Goal: Task Accomplishment & Management: Manage account settings

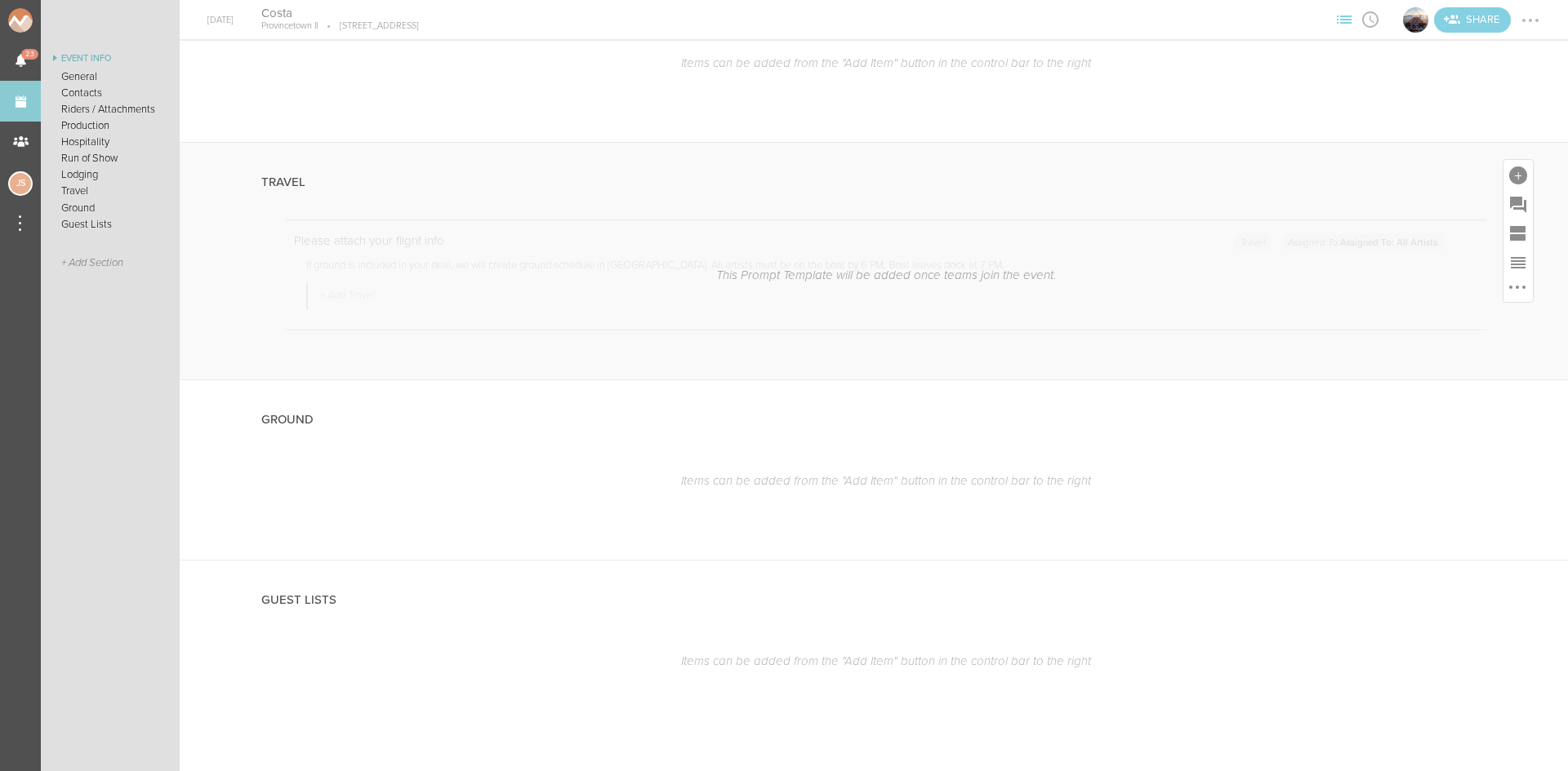
scroll to position [3060, 0]
click at [1535, 10] on div at bounding box center [1530, 20] width 26 height 26
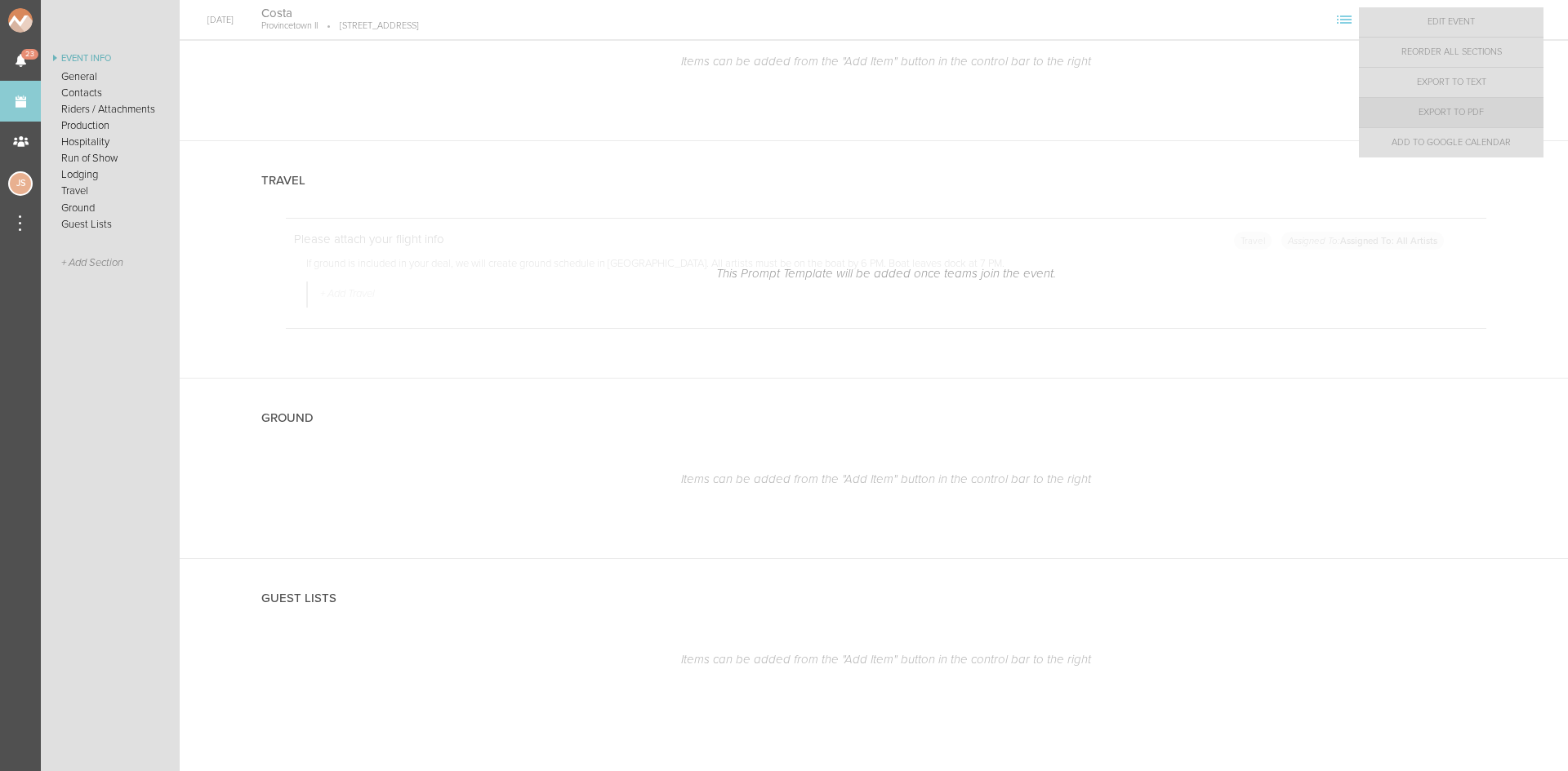
click at [1463, 118] on link "Export to PDF" at bounding box center [1451, 112] width 185 height 29
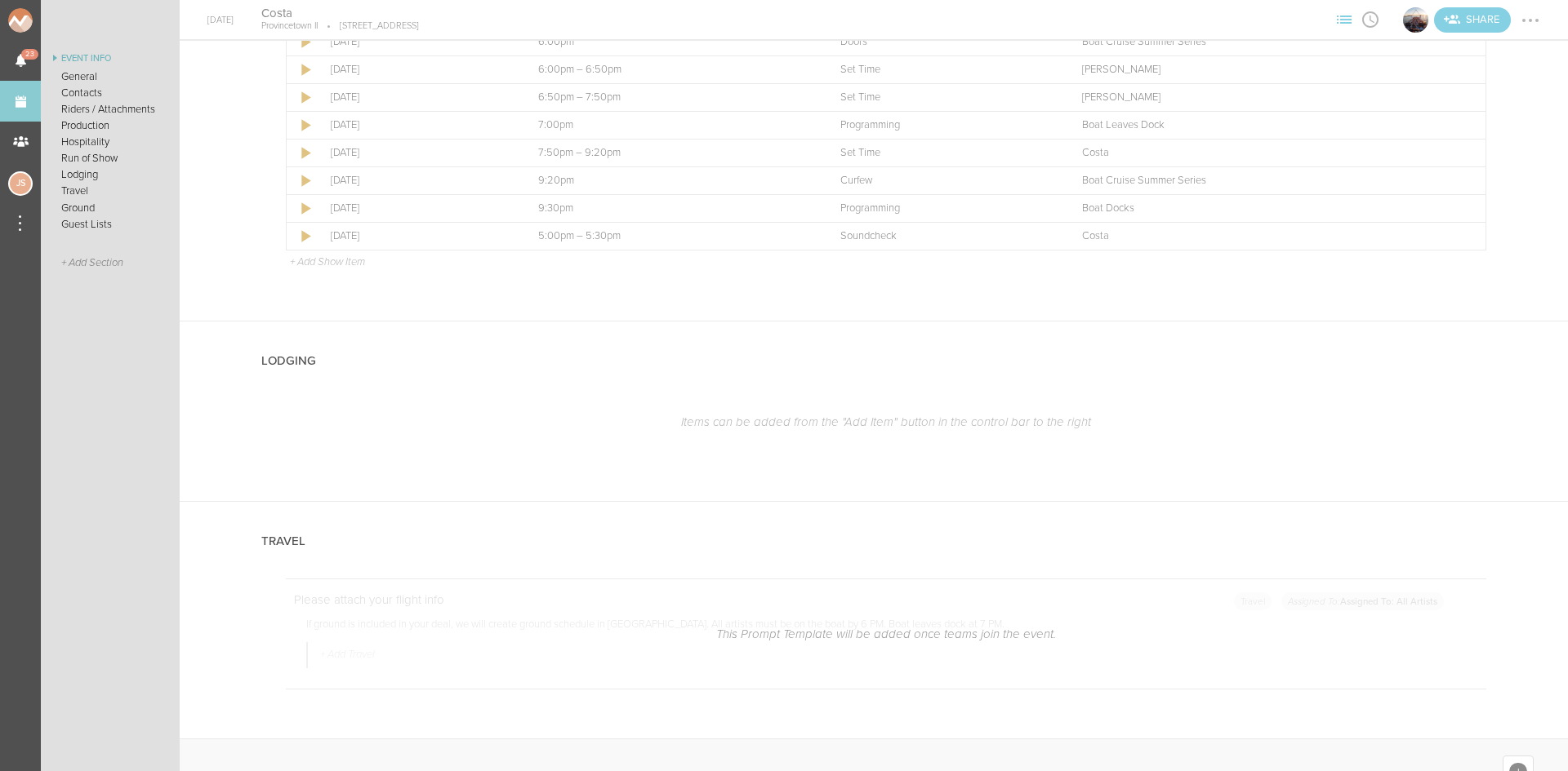
scroll to position [2489, 0]
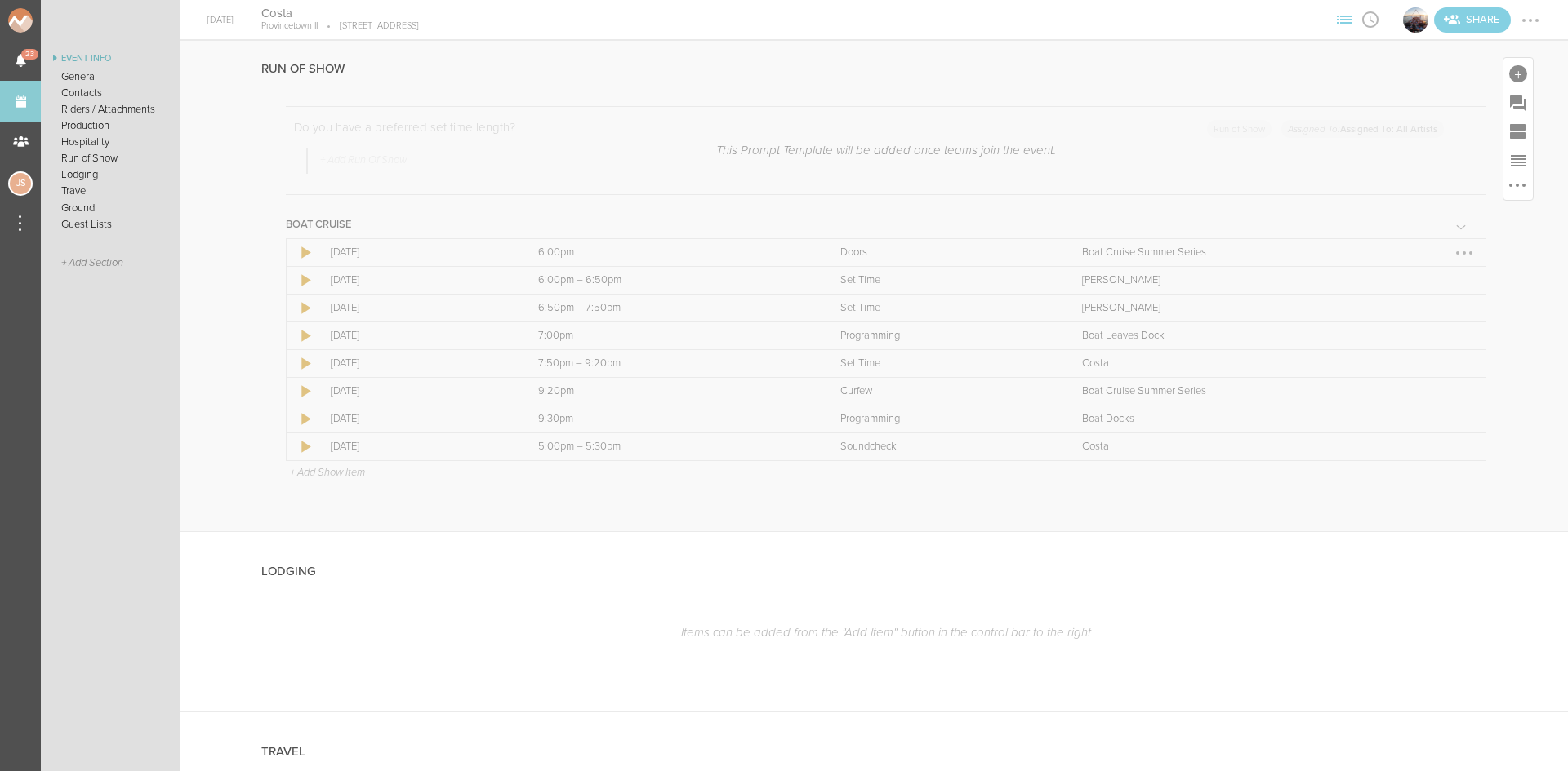
click at [1451, 253] on div at bounding box center [1464, 252] width 26 height 26
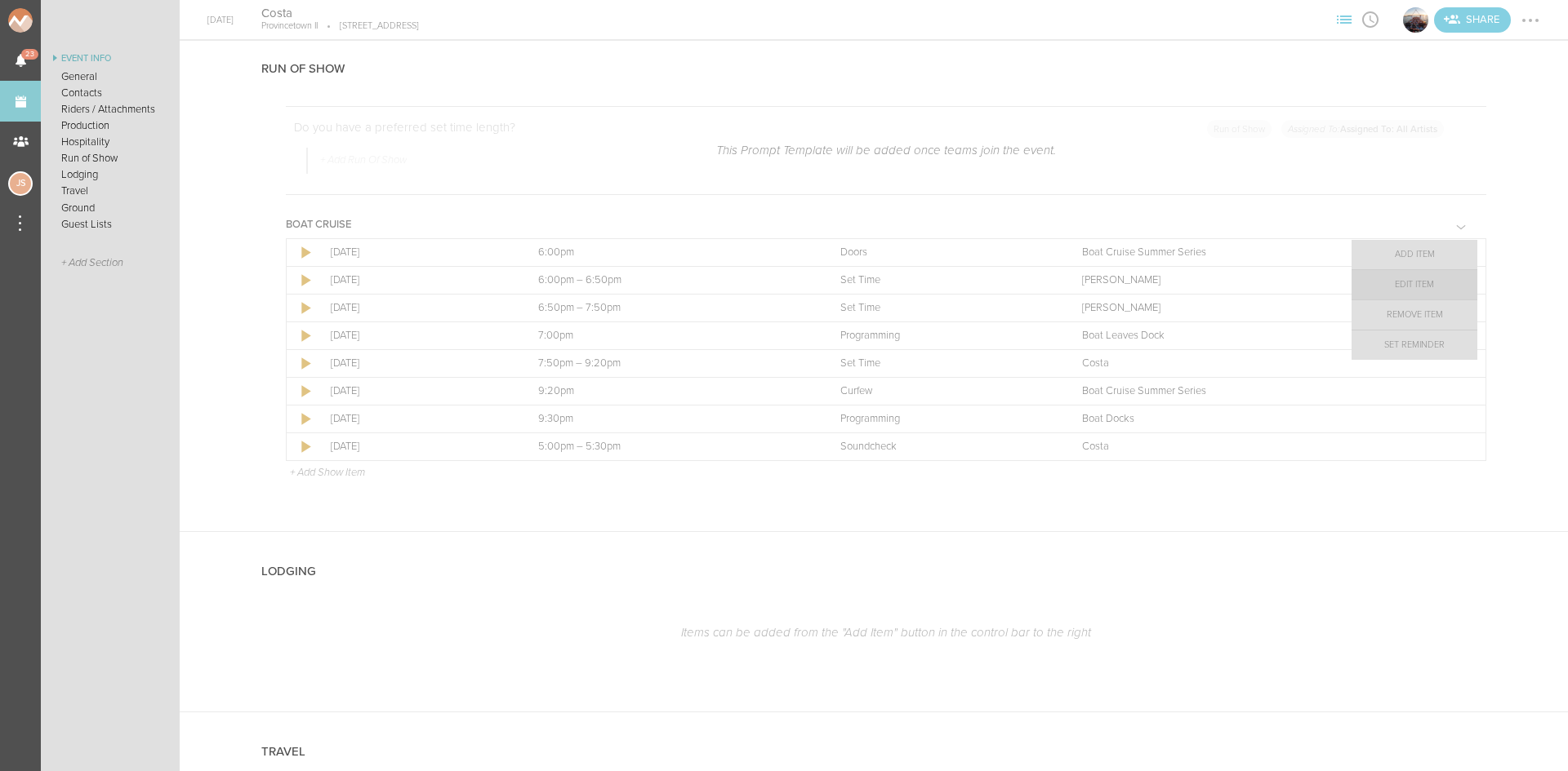
click at [1421, 281] on link "Edit Item" at bounding box center [1414, 285] width 126 height 29
select select "Doors"
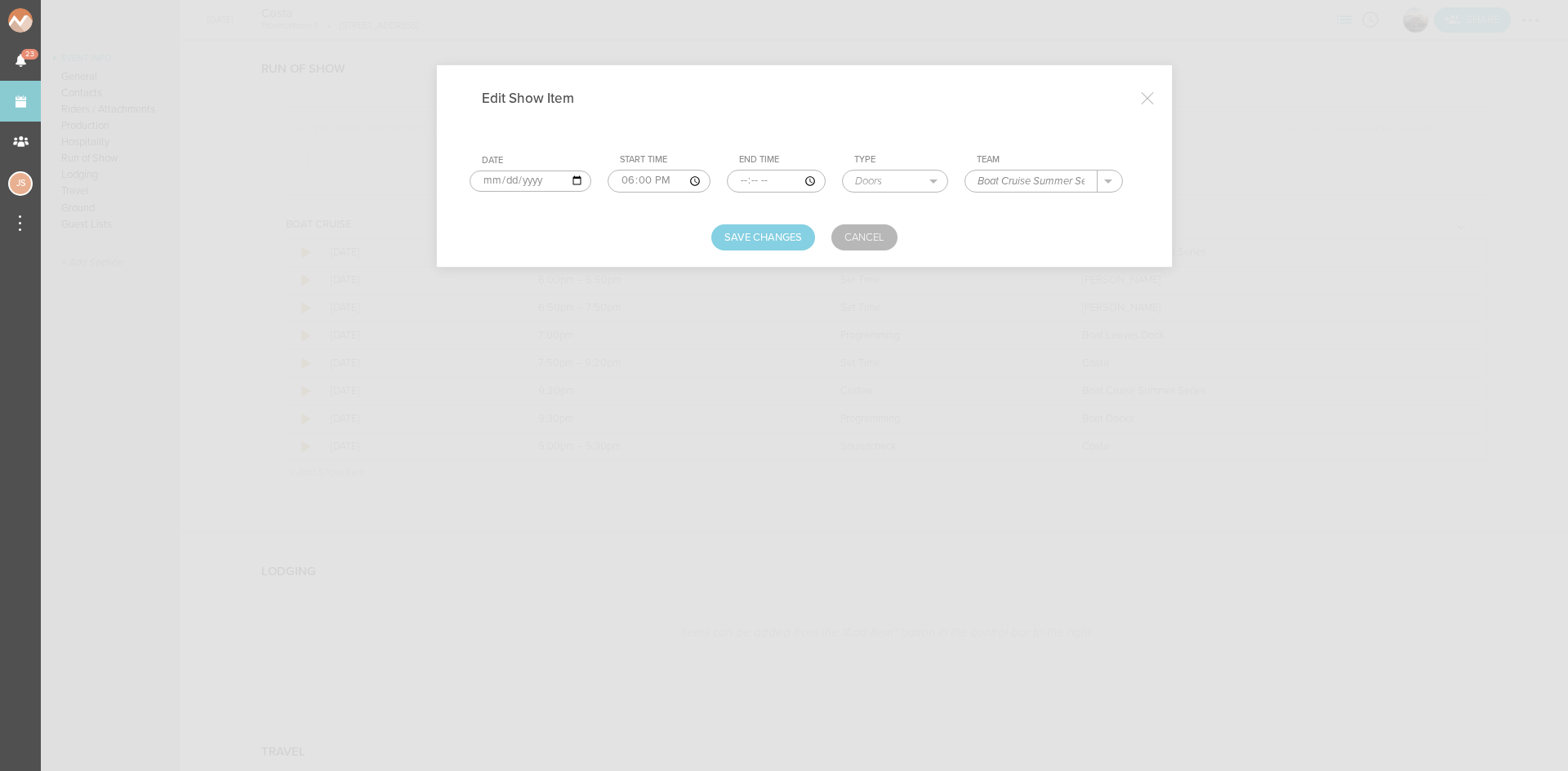
click at [484, 179] on input "2025-08-31" at bounding box center [531, 180] width 121 height 21
type input "2025-09-20"
click at [756, 246] on button "Save Changes" at bounding box center [762, 237] width 104 height 26
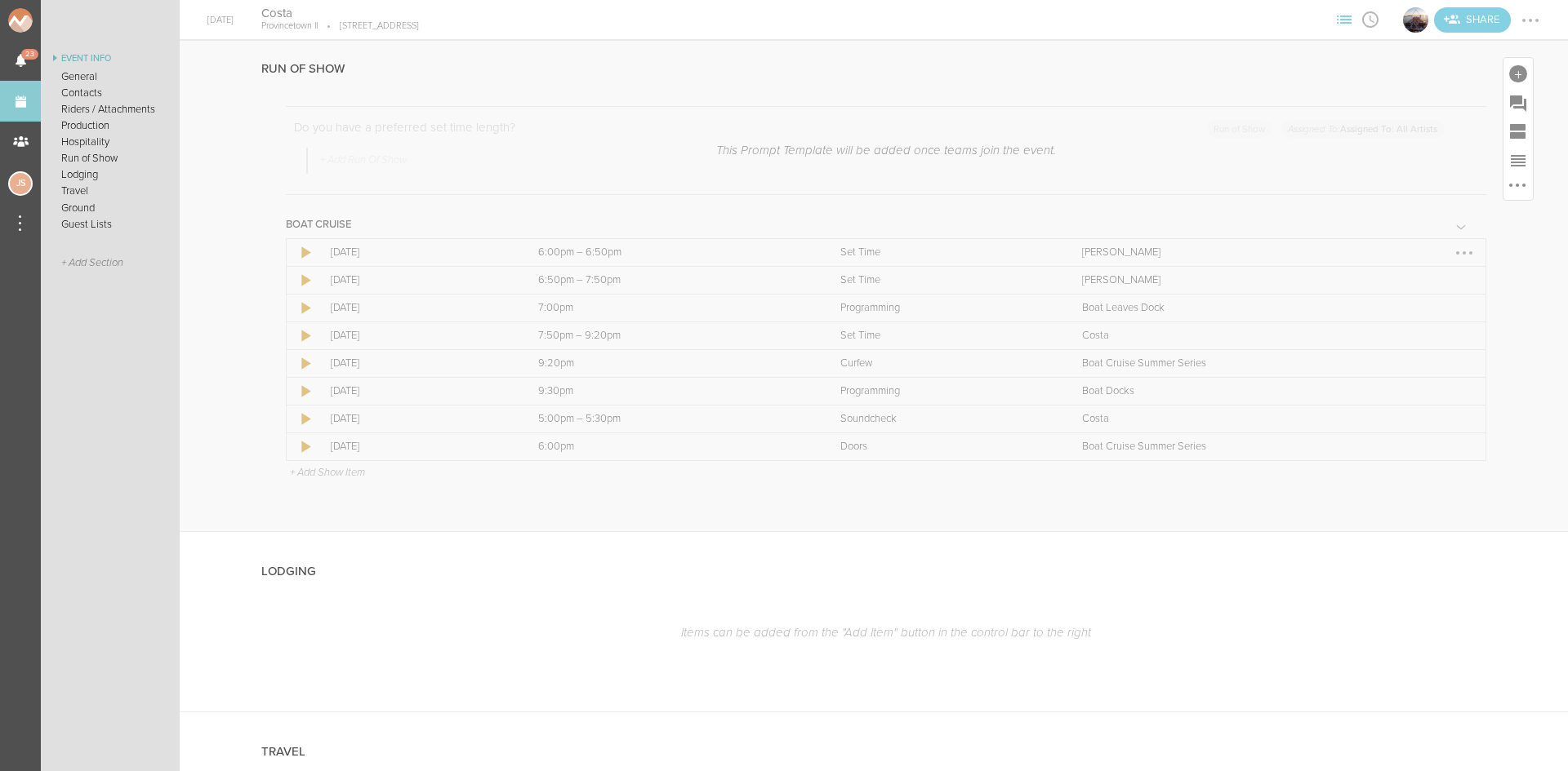
click at [1451, 253] on div at bounding box center [1464, 252] width 26 height 26
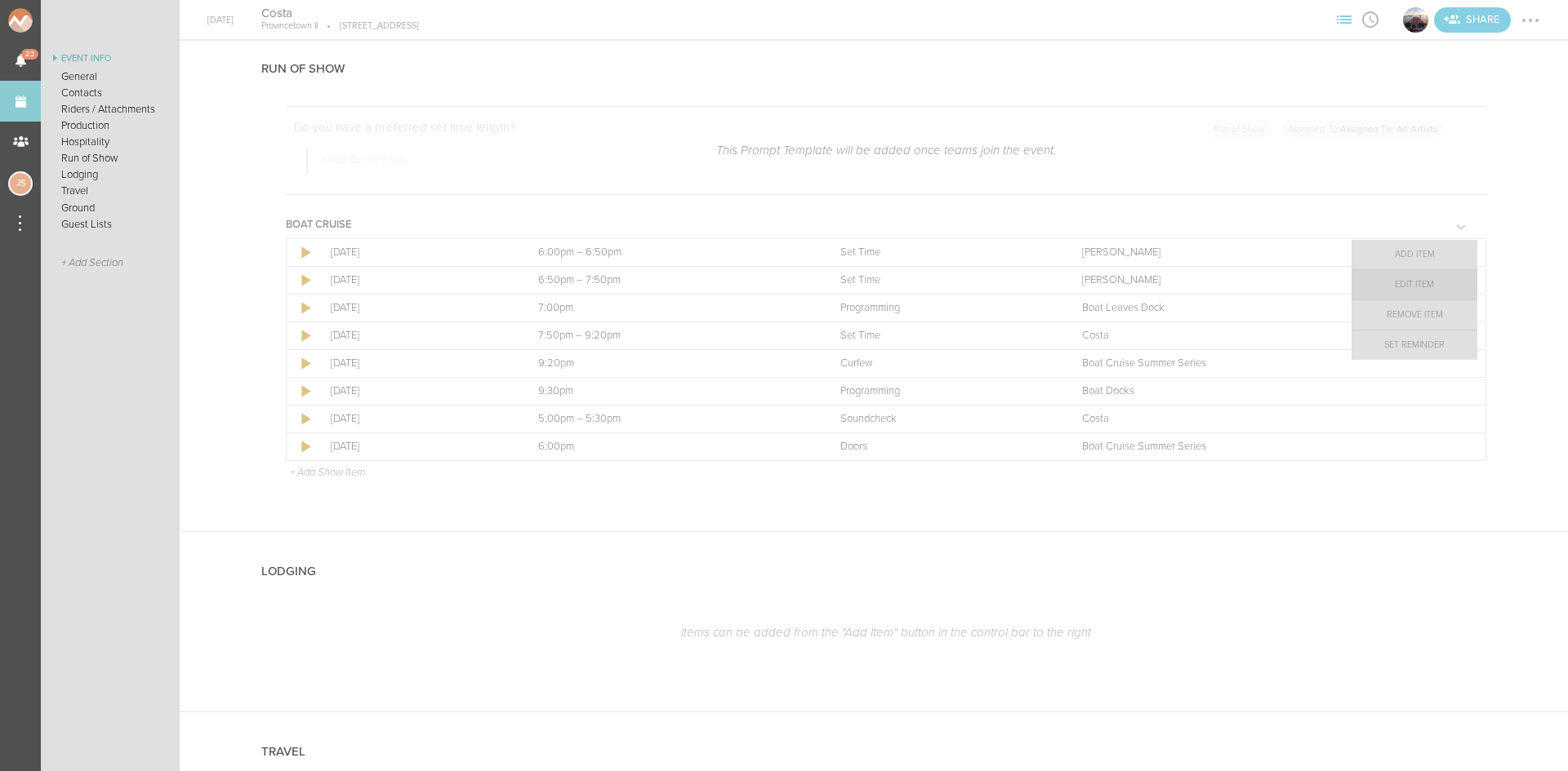
click at [1424, 277] on link "Edit Item" at bounding box center [1414, 285] width 126 height 29
select select "Set Time"
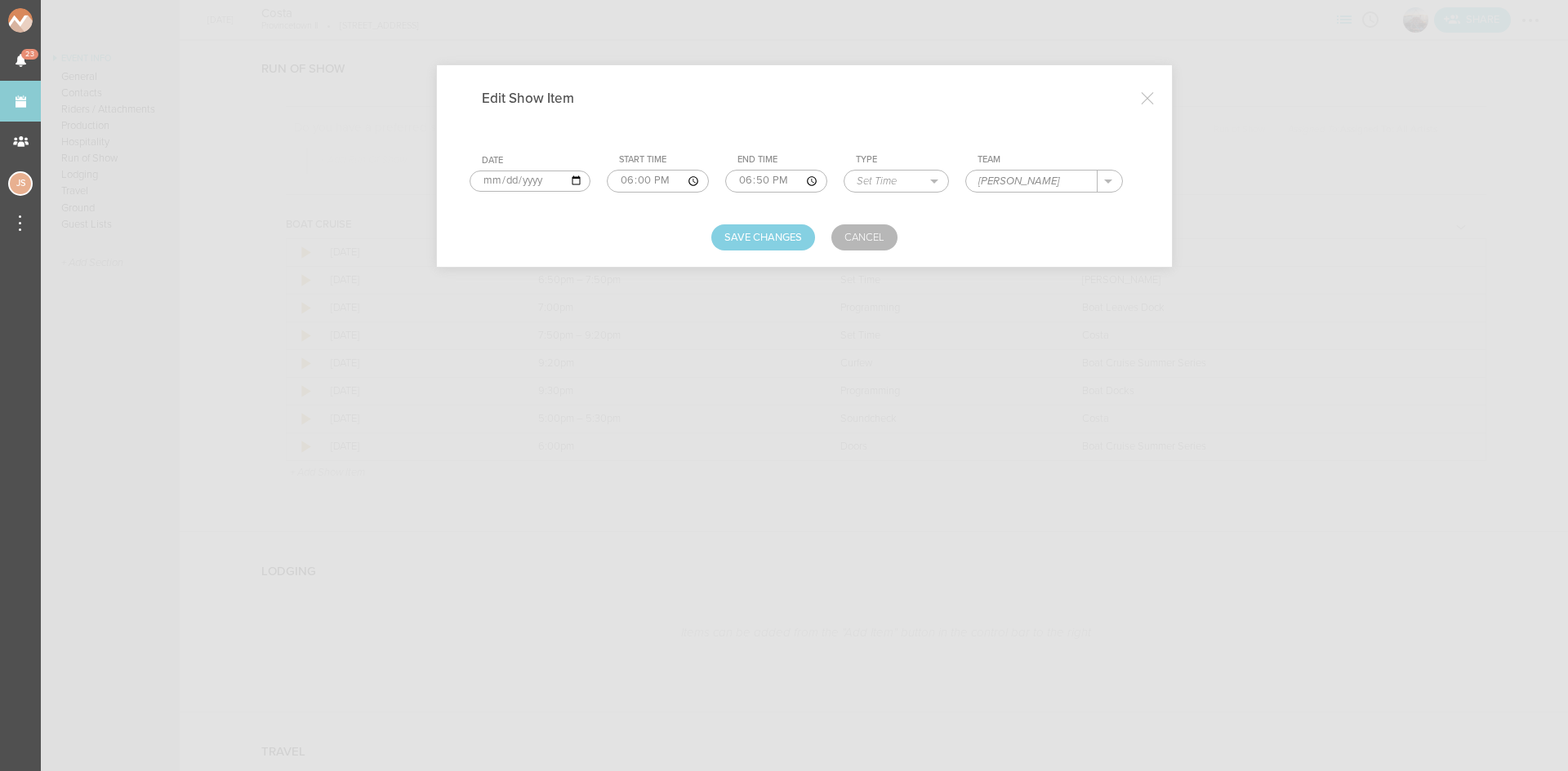
click at [481, 183] on input "2025-08-31" at bounding box center [530, 180] width 120 height 21
type input "2025-09-20"
click at [770, 230] on button "Save Changes" at bounding box center [762, 237] width 104 height 26
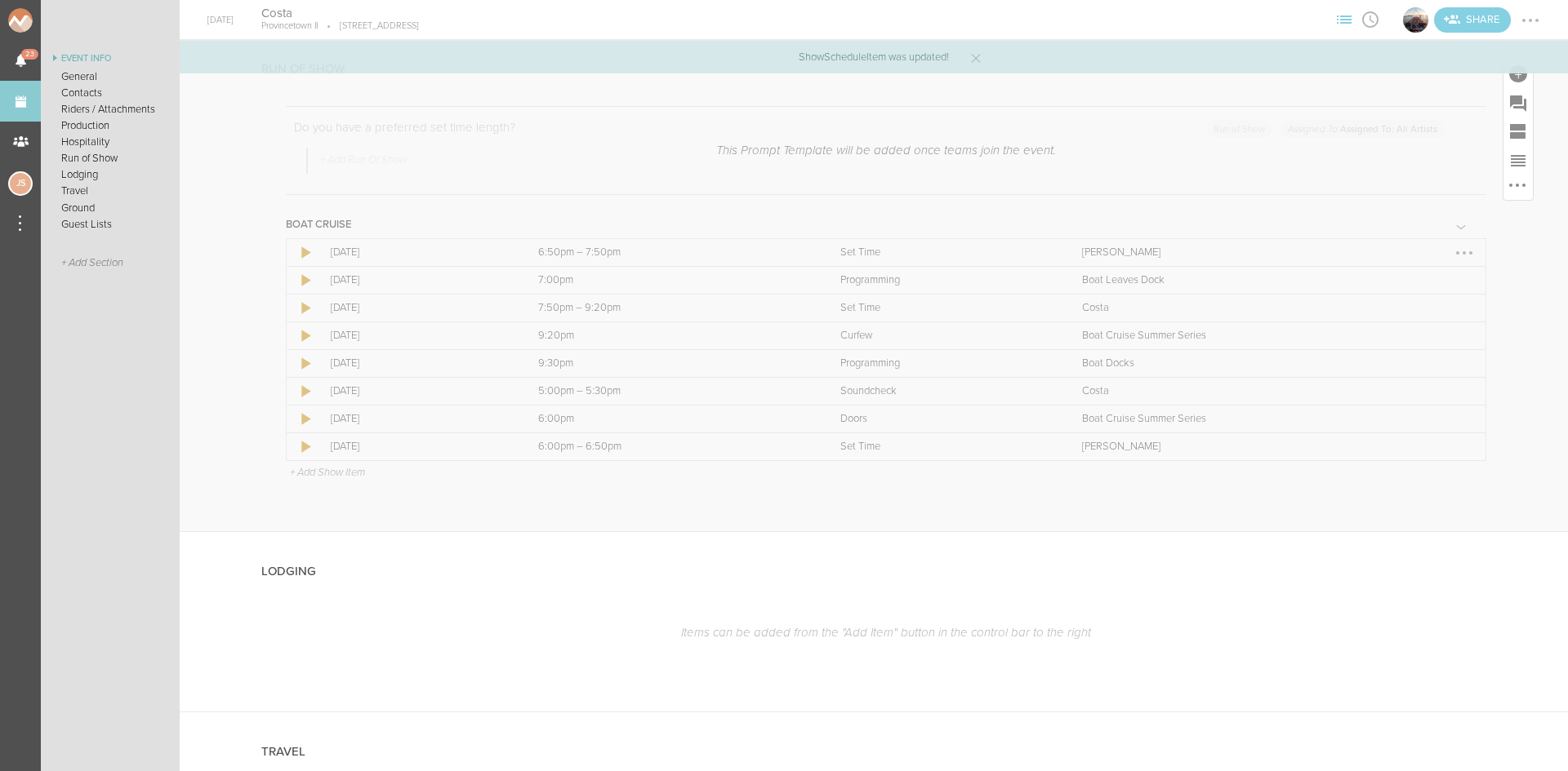
click at [1455, 251] on div at bounding box center [1464, 252] width 26 height 26
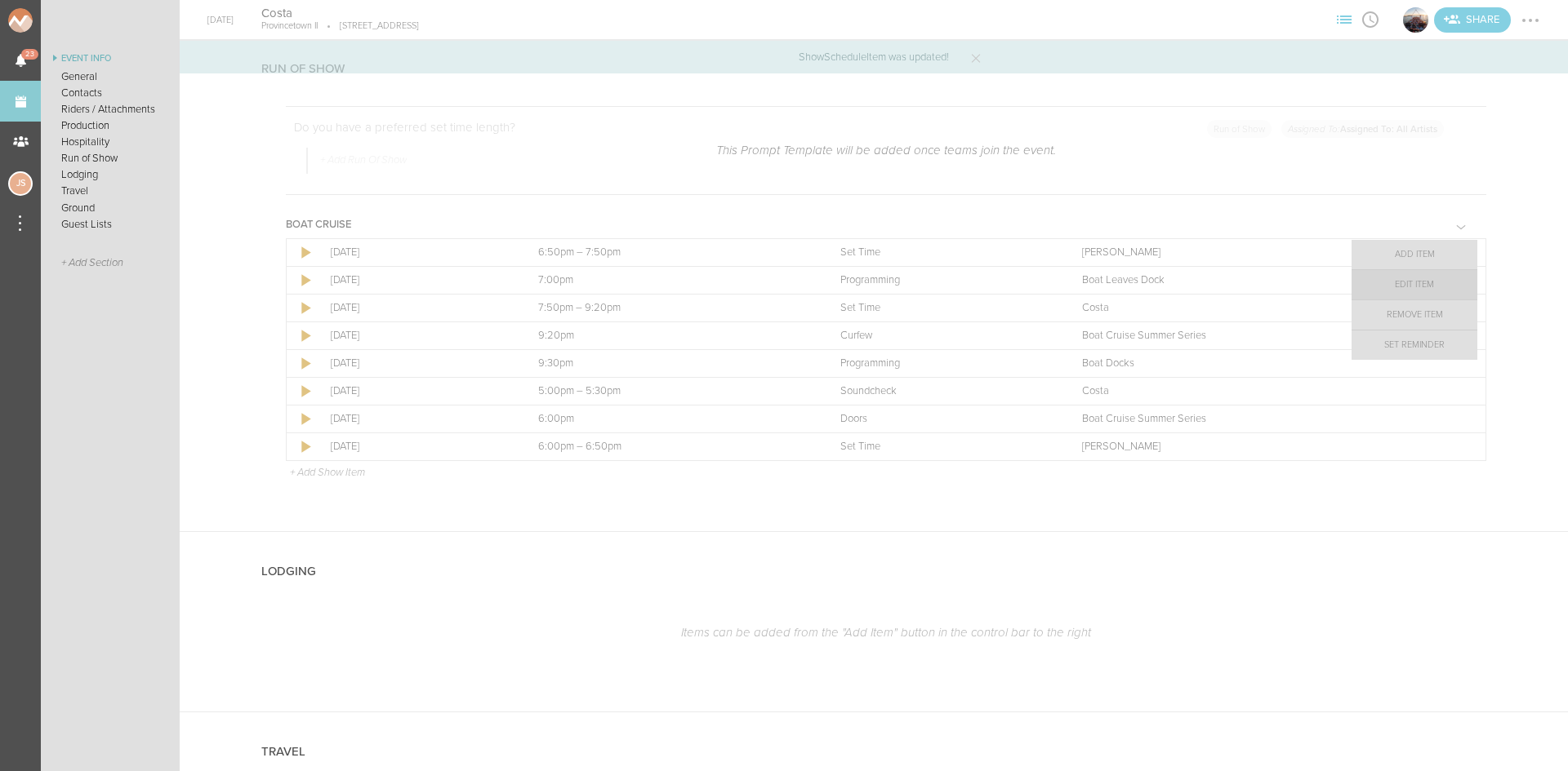
click at [1419, 283] on link "Edit Item" at bounding box center [1414, 285] width 126 height 29
select select "Set Time"
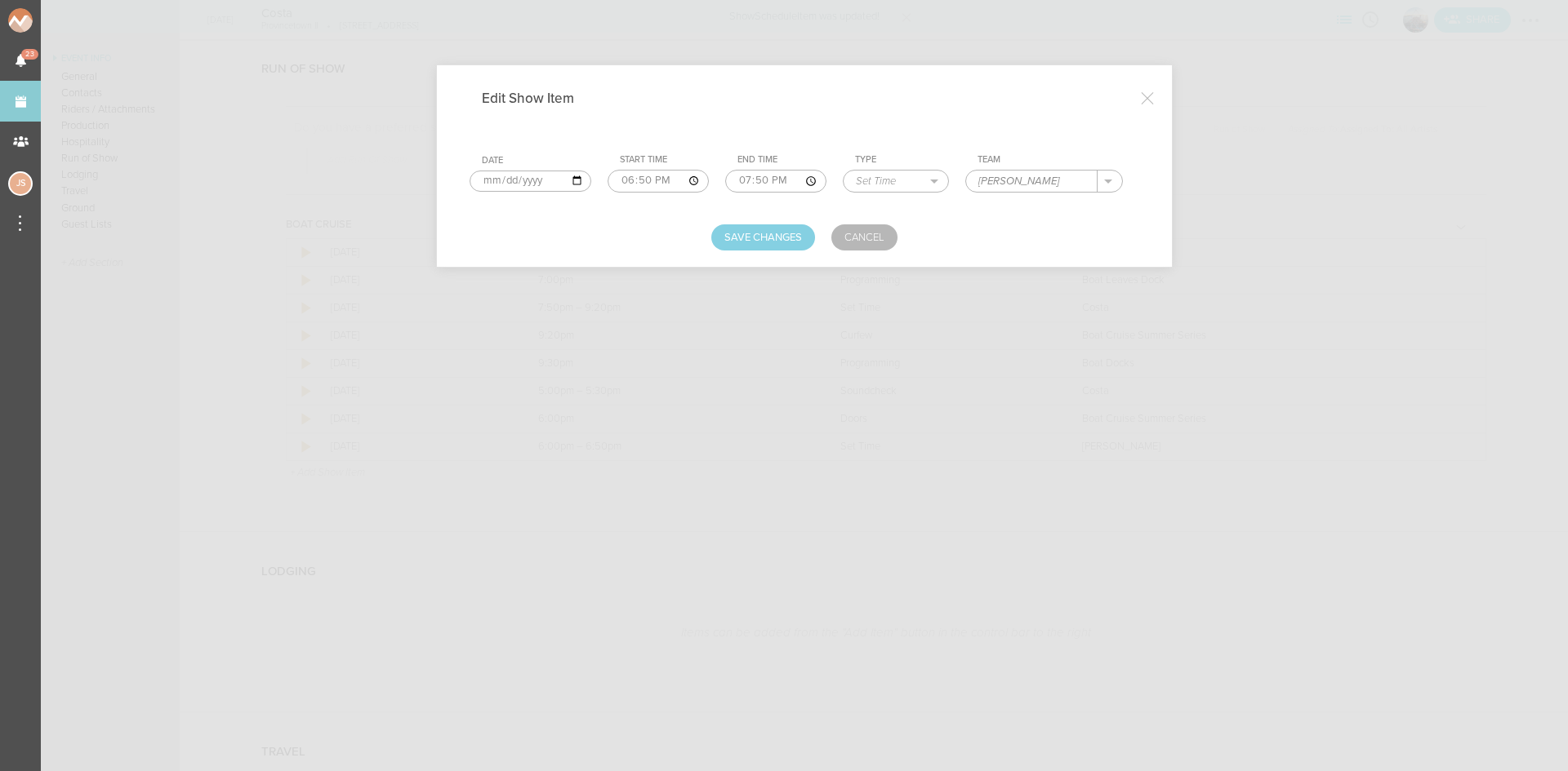
click at [493, 179] on input "2025-08-31" at bounding box center [531, 180] width 121 height 21
type input "2025-09-20"
click at [750, 234] on button "Save Changes" at bounding box center [762, 237] width 104 height 26
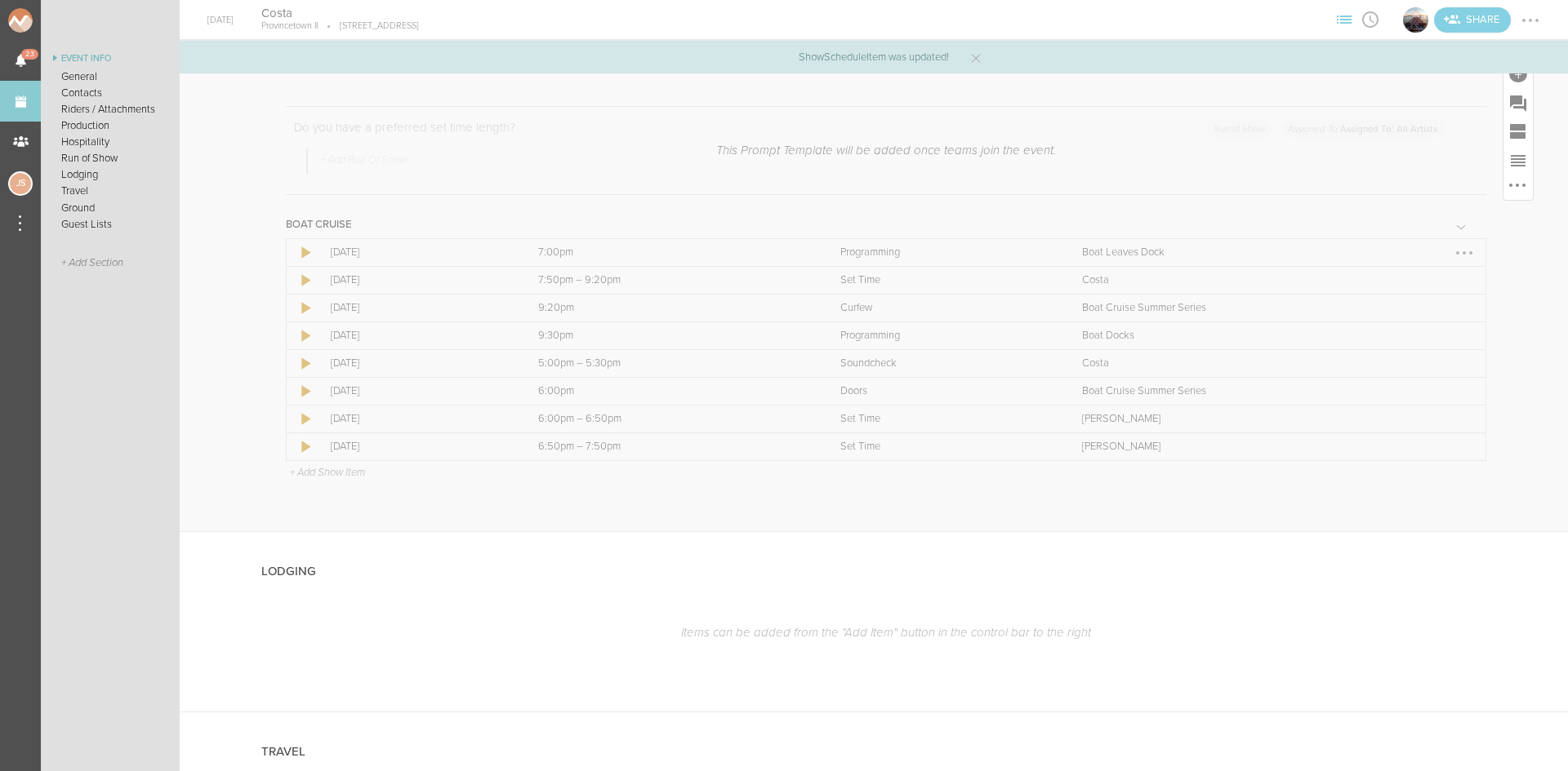
click at [1451, 256] on div at bounding box center [1464, 252] width 26 height 26
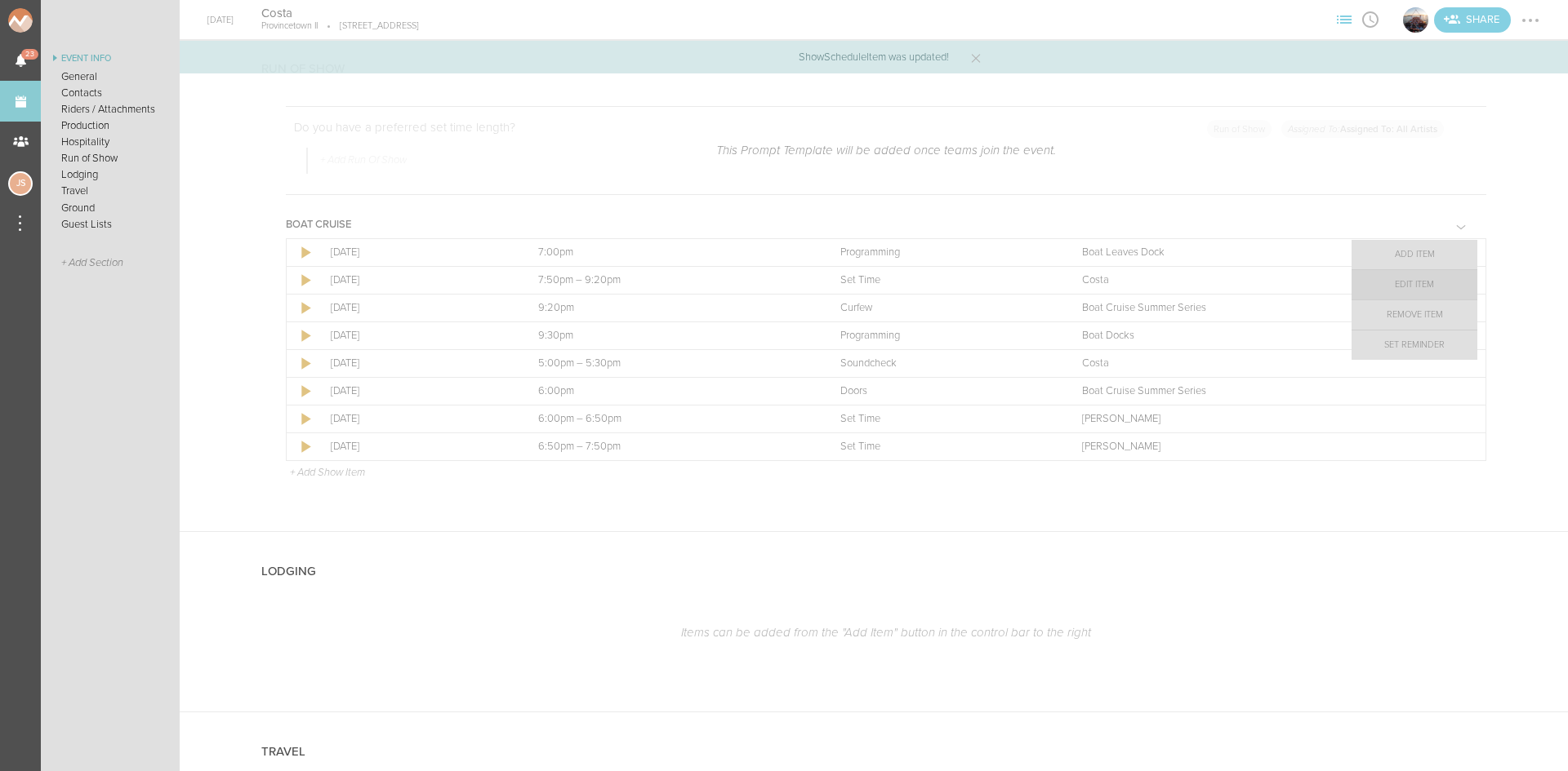
click at [1410, 290] on link "Edit Item" at bounding box center [1414, 285] width 126 height 29
select select "Programming"
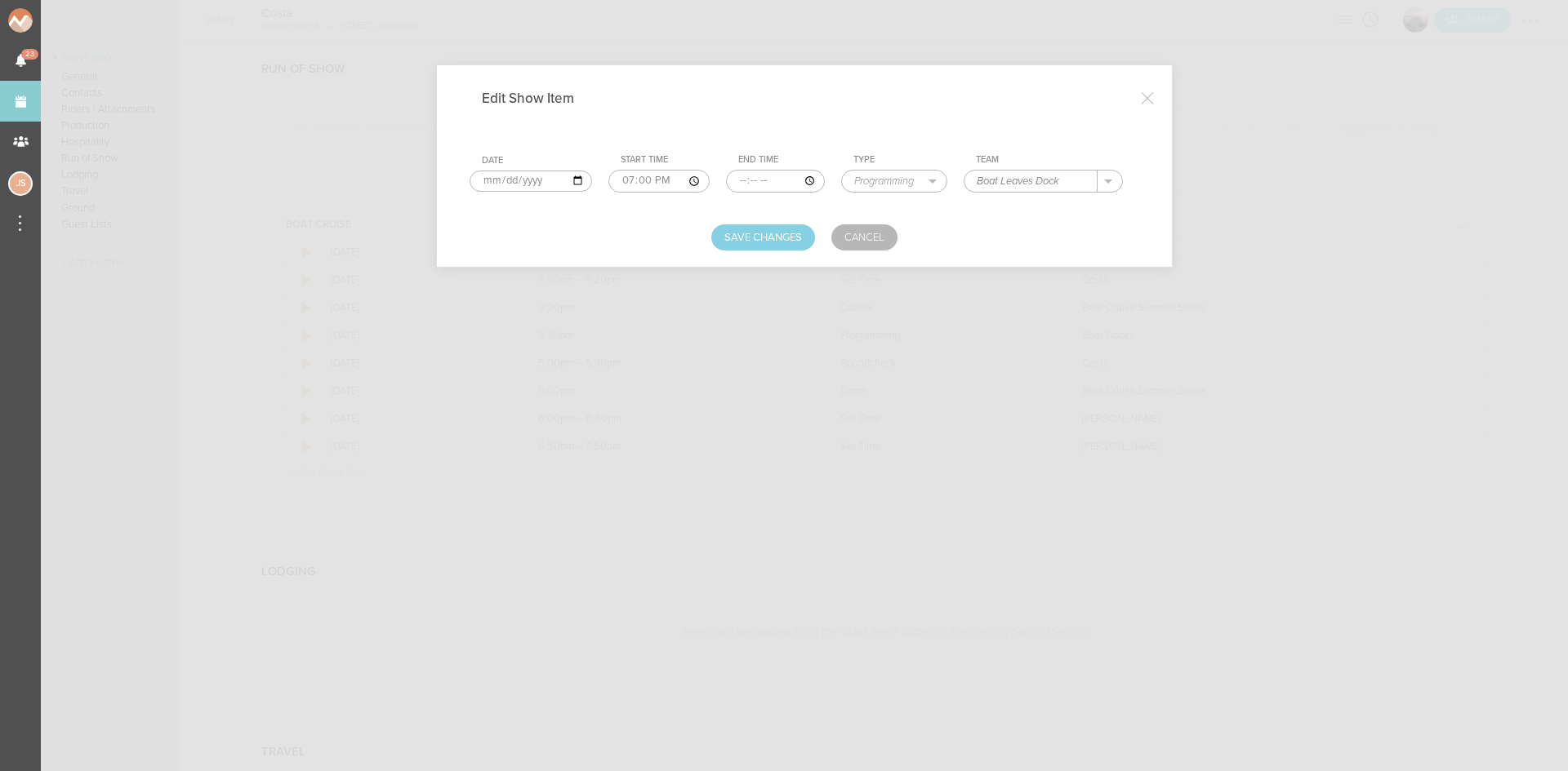
click at [485, 182] on input "2025-08-31" at bounding box center [531, 180] width 122 height 21
type input "2025-09-20"
click at [748, 242] on button "Save Changes" at bounding box center [762, 237] width 104 height 26
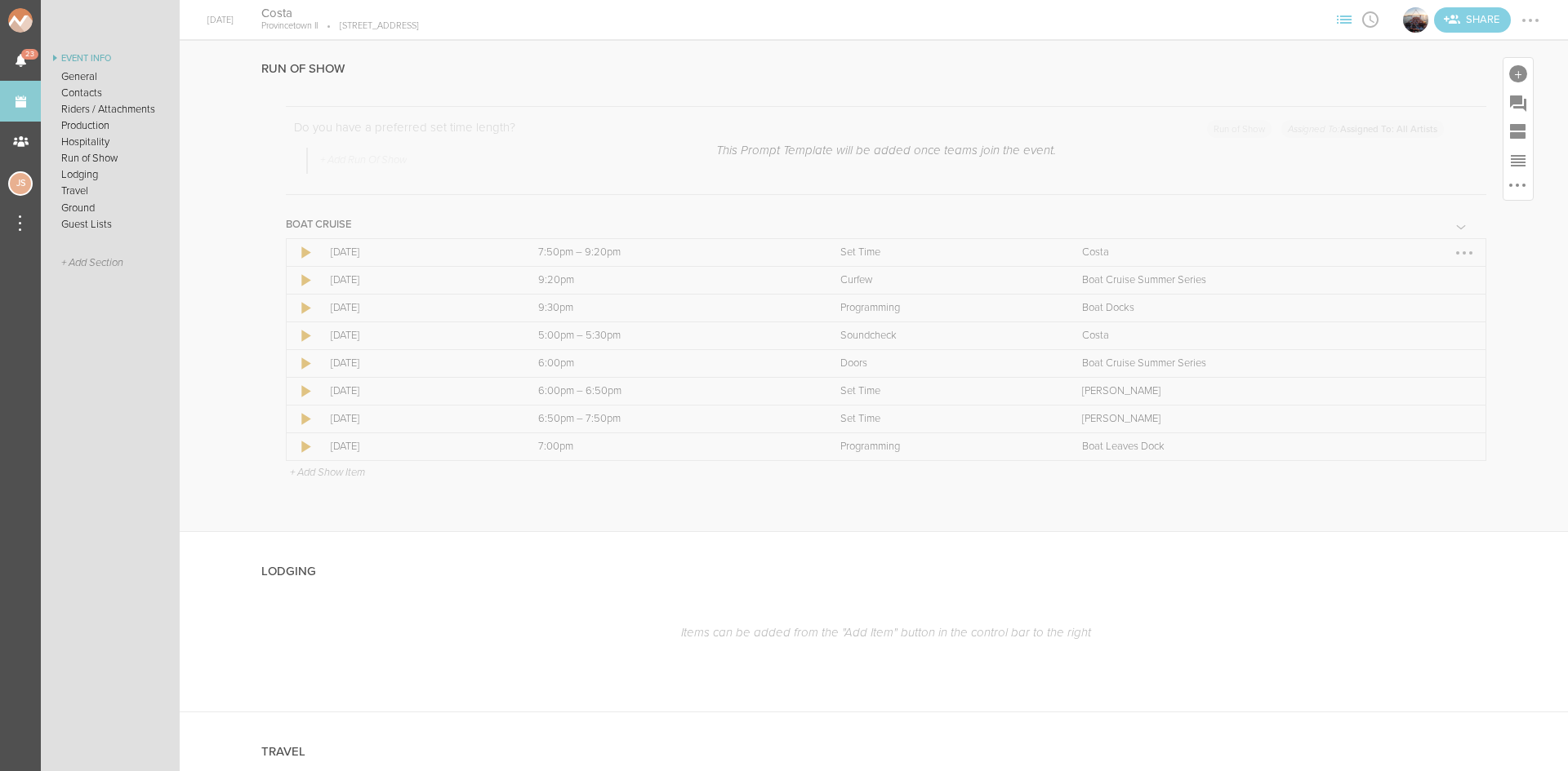
click at [1451, 256] on div at bounding box center [1464, 252] width 26 height 26
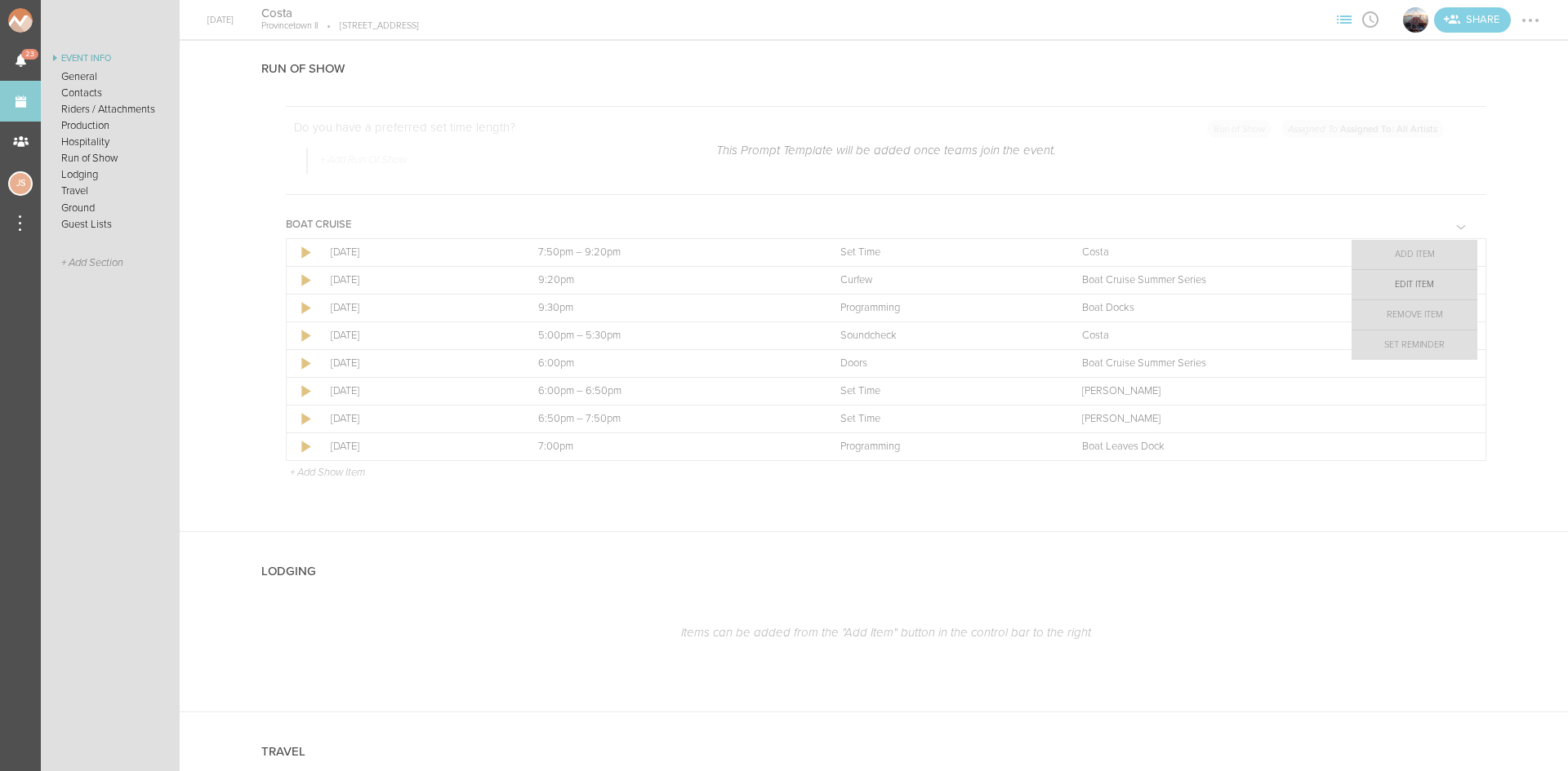
click at [1423, 284] on link "Edit Item" at bounding box center [1414, 285] width 126 height 29
select select "Set Time"
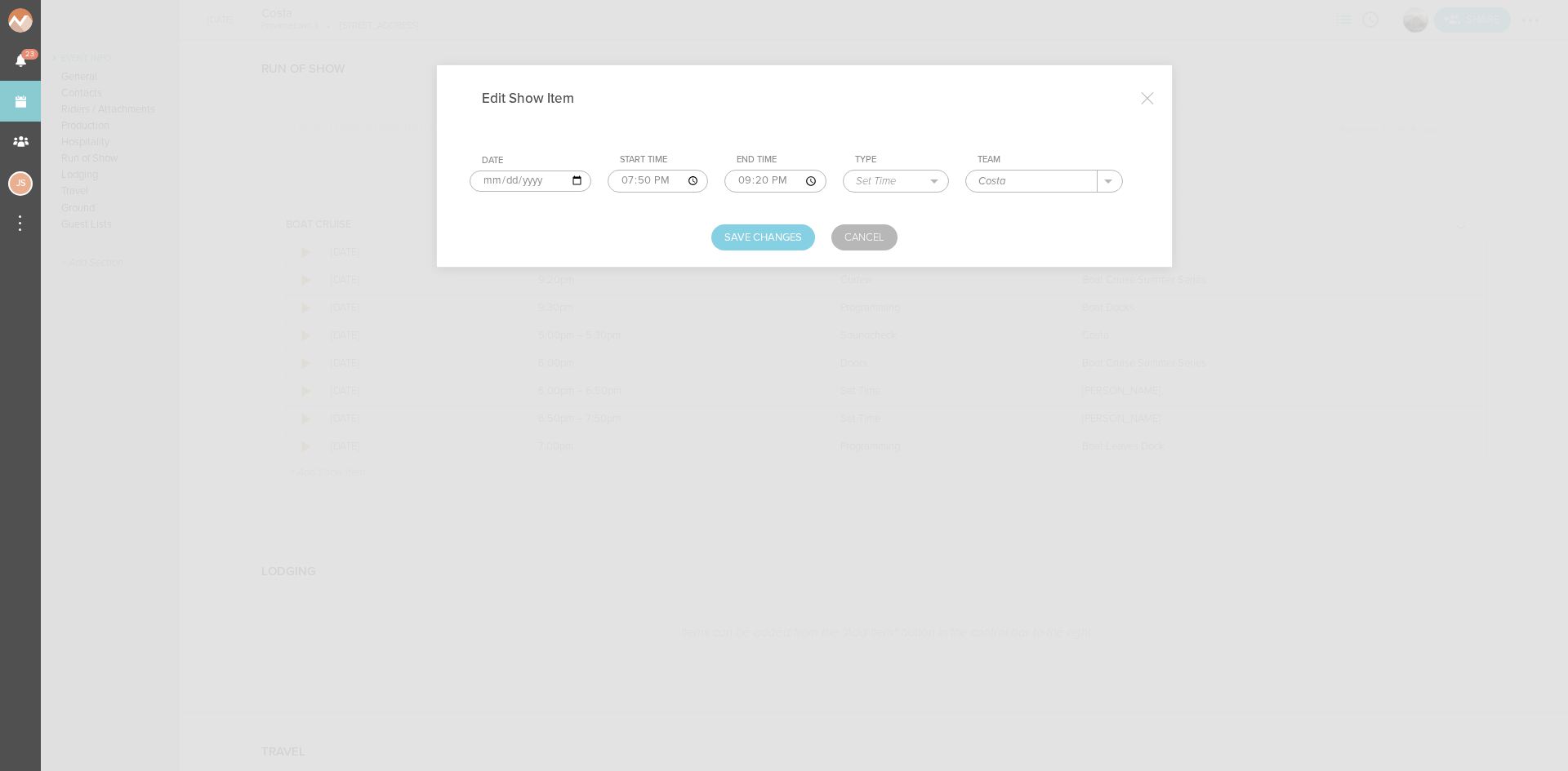
click at [494, 179] on input "2025-08-31" at bounding box center [531, 180] width 121 height 21
type input "2025-09-20"
click at [732, 243] on button "Save Changes" at bounding box center [762, 237] width 104 height 26
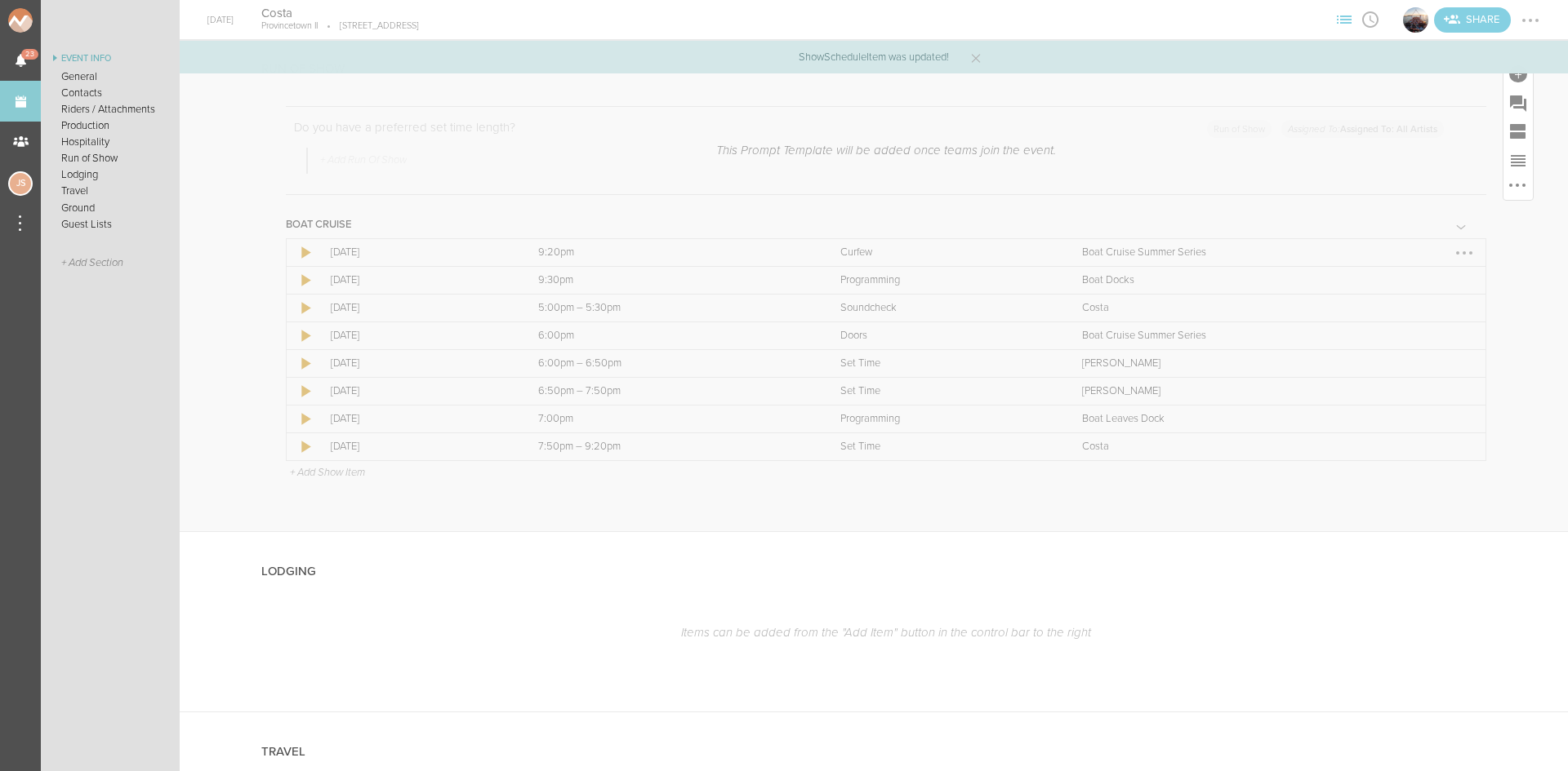
click at [1453, 253] on div at bounding box center [1464, 252] width 26 height 26
click at [1440, 279] on link "Edit Item" at bounding box center [1414, 285] width 126 height 29
select select "Curfew"
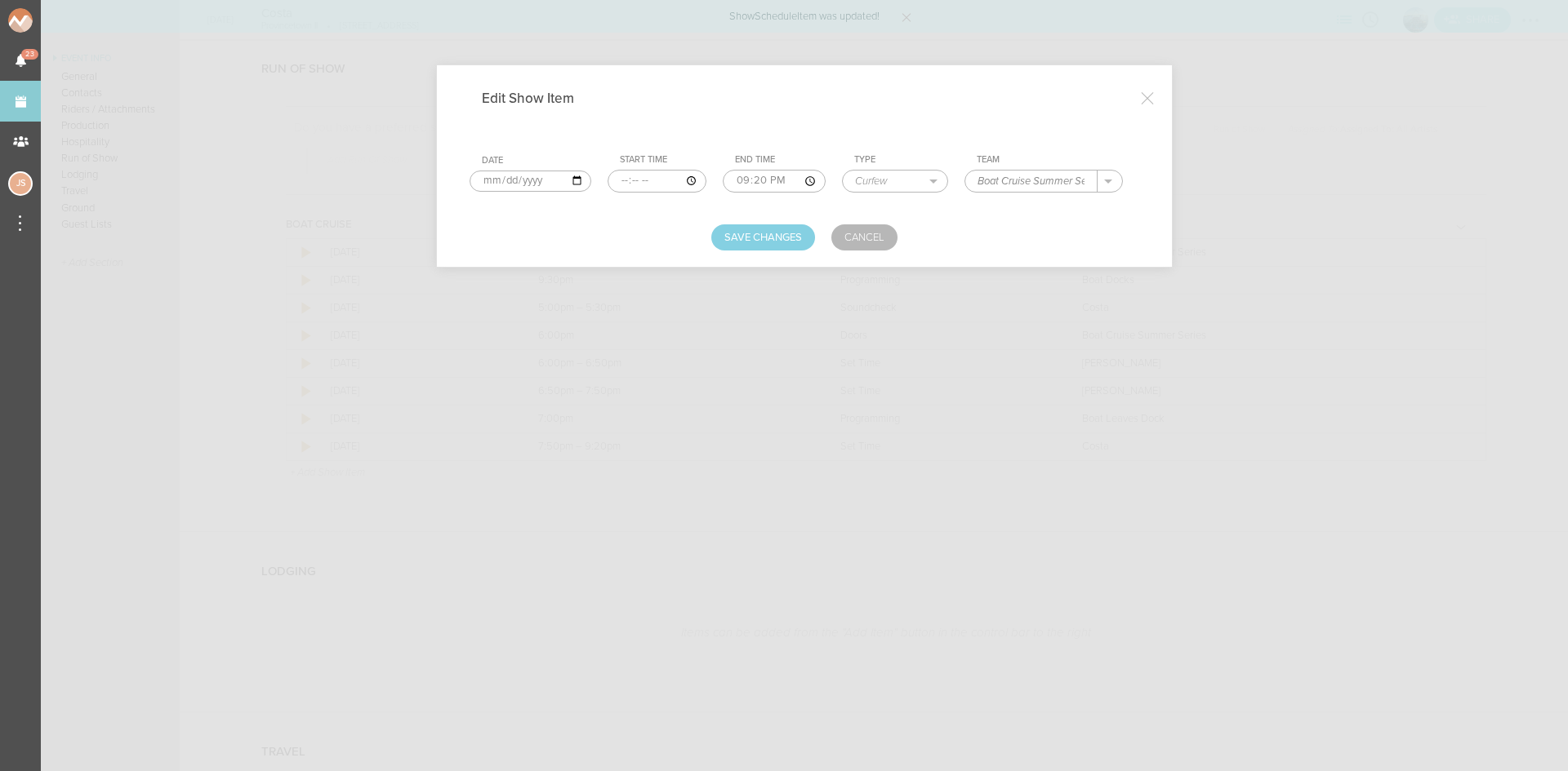
click at [492, 179] on input "2025-08-31" at bounding box center [531, 180] width 121 height 21
type input "2025-09-20"
click at [759, 233] on button "Save Changes" at bounding box center [762, 237] width 104 height 26
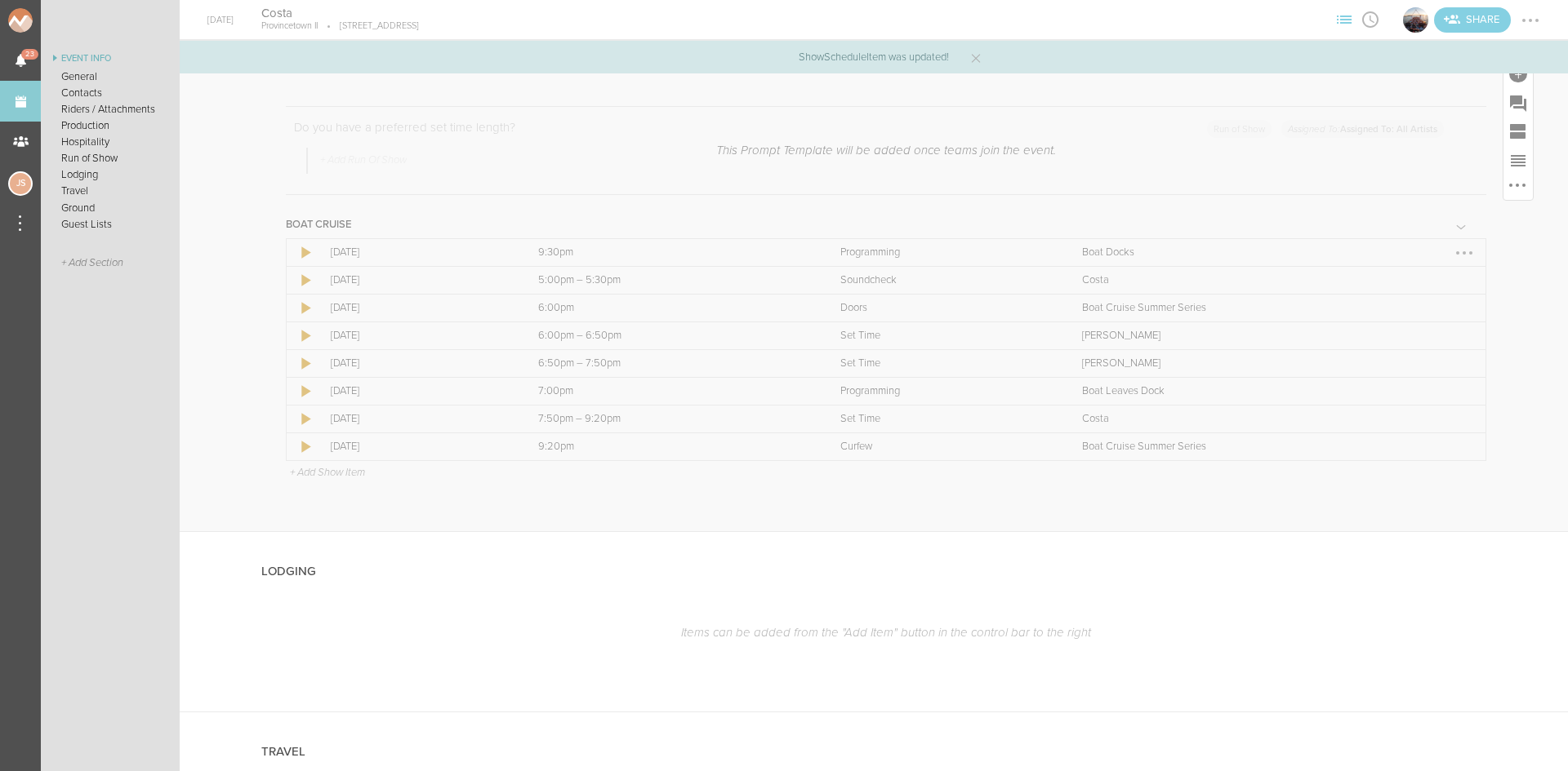
click at [1451, 256] on div at bounding box center [1464, 252] width 26 height 26
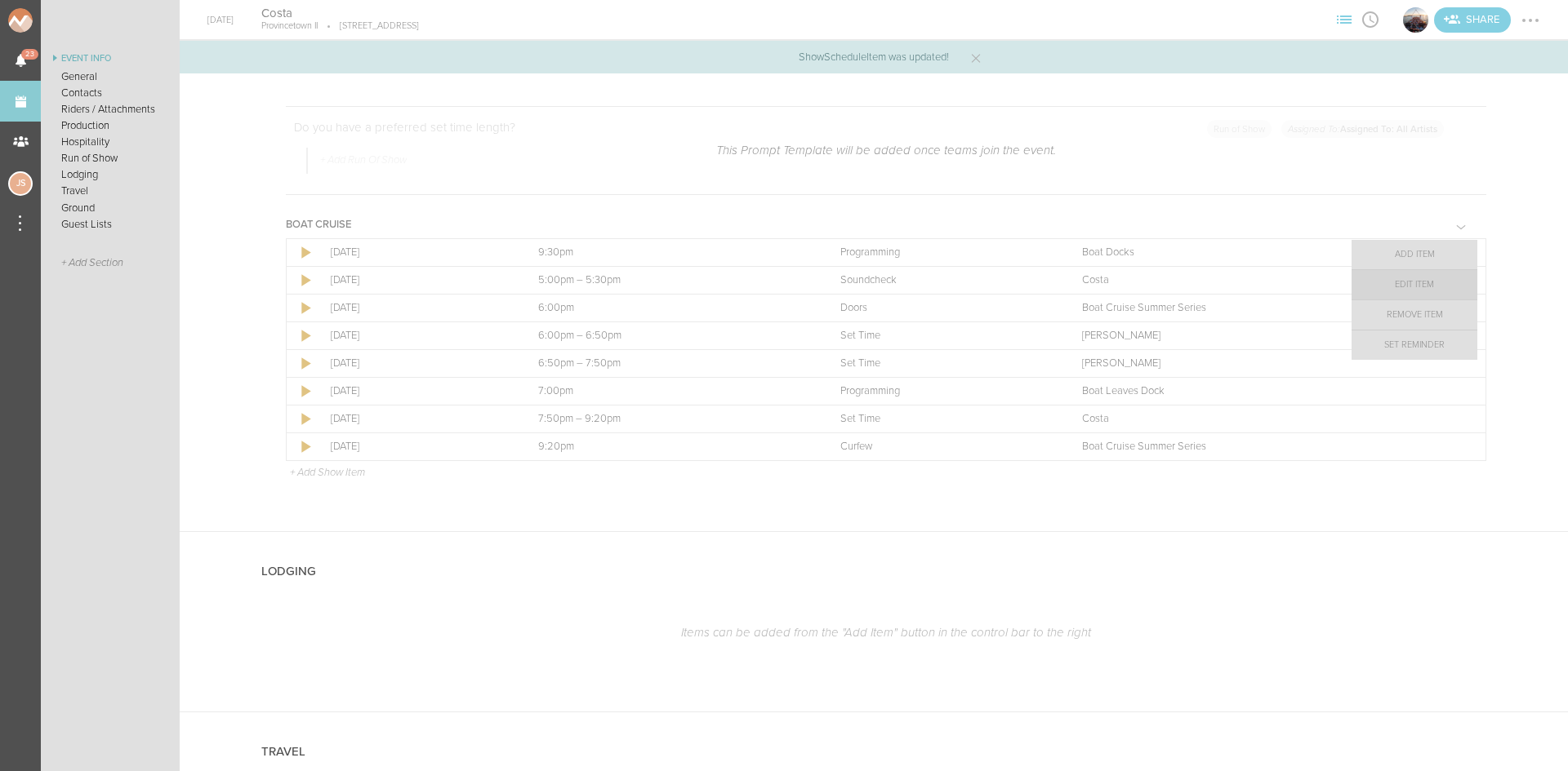
click at [1405, 295] on link "Edit Item" at bounding box center [1414, 285] width 126 height 29
select select "Programming"
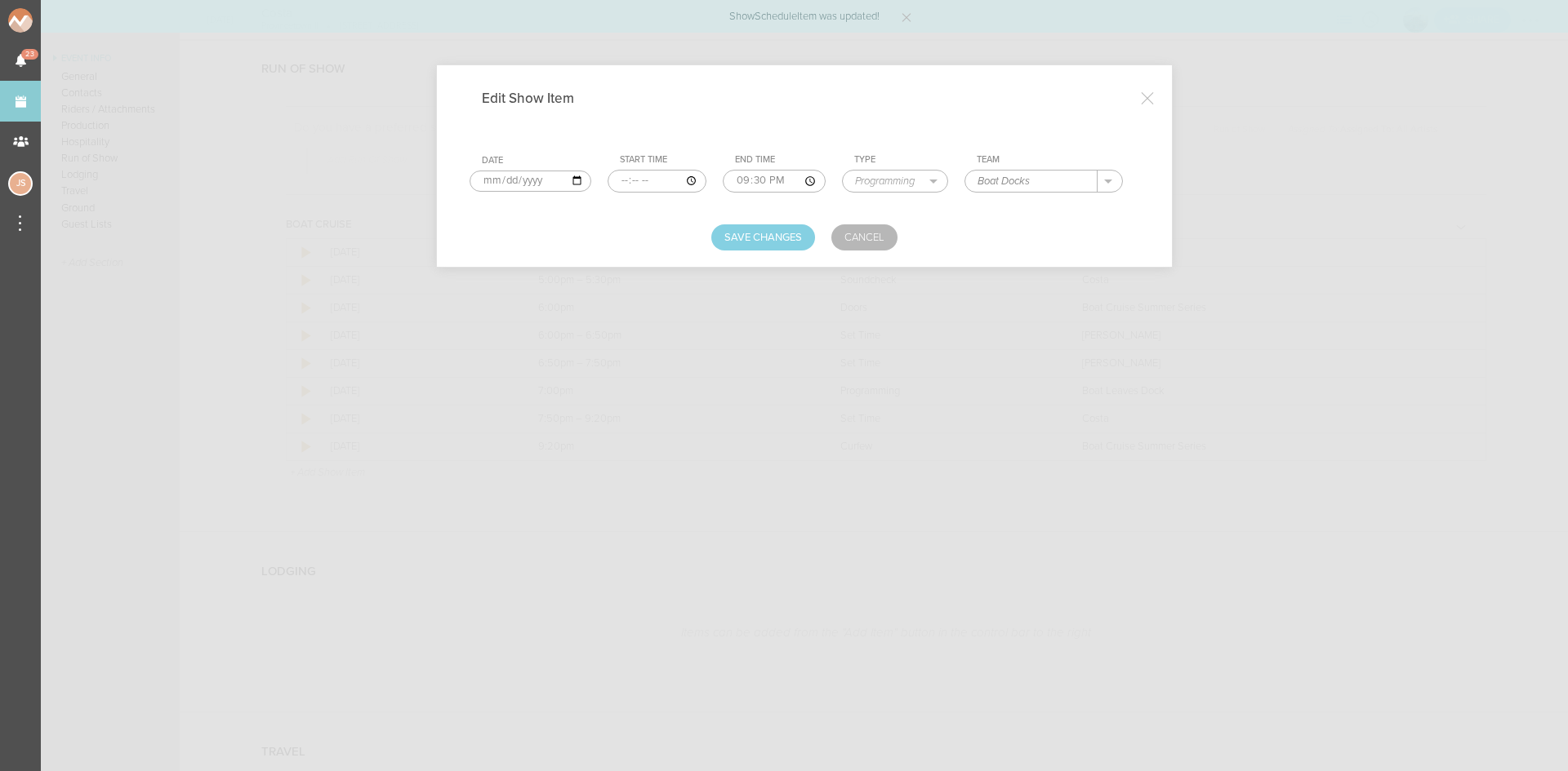
click at [492, 186] on input "2025-08-31" at bounding box center [531, 180] width 121 height 21
type input "2025-09-20"
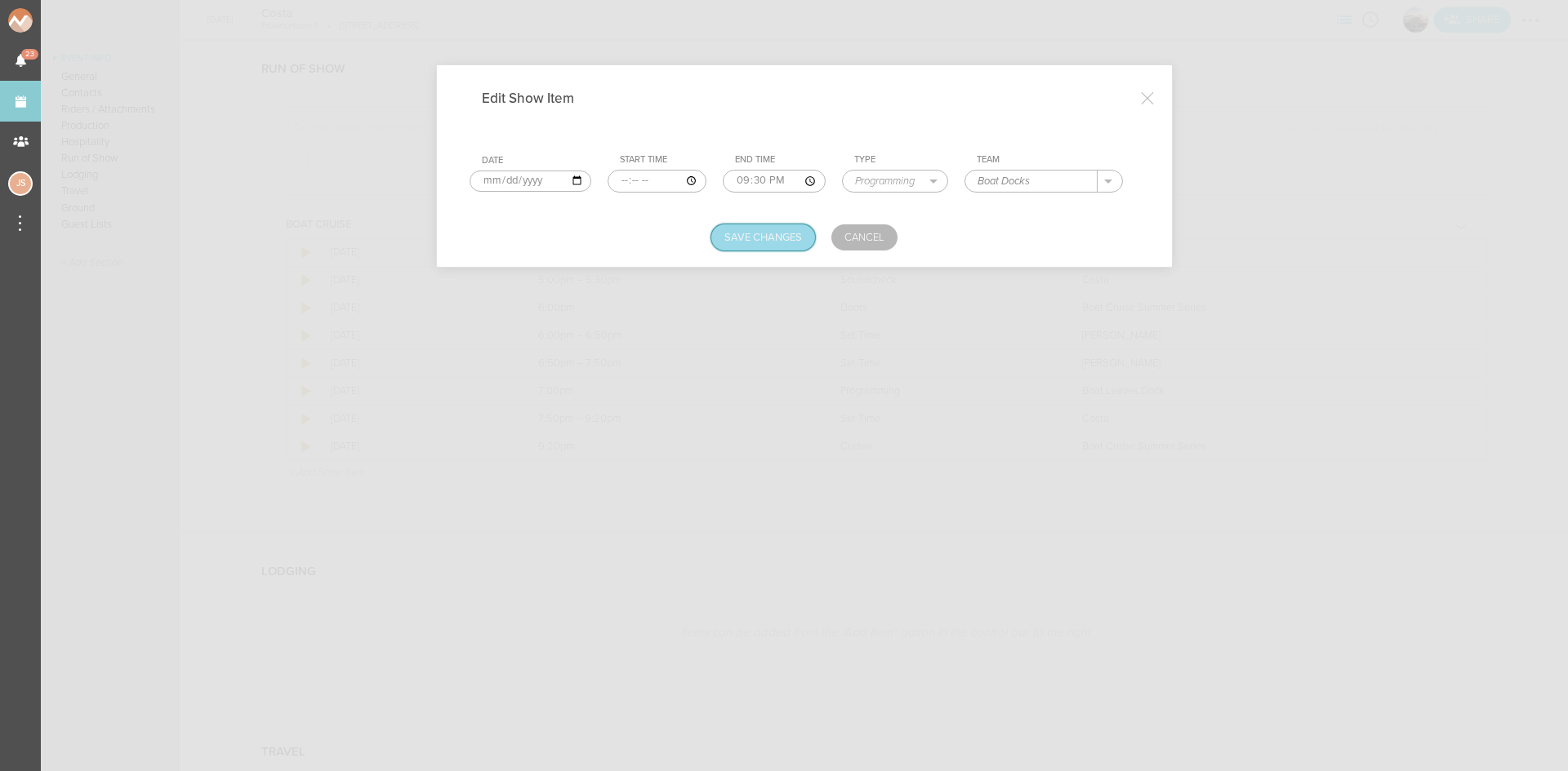
click at [774, 229] on button "Save Changes" at bounding box center [762, 237] width 104 height 26
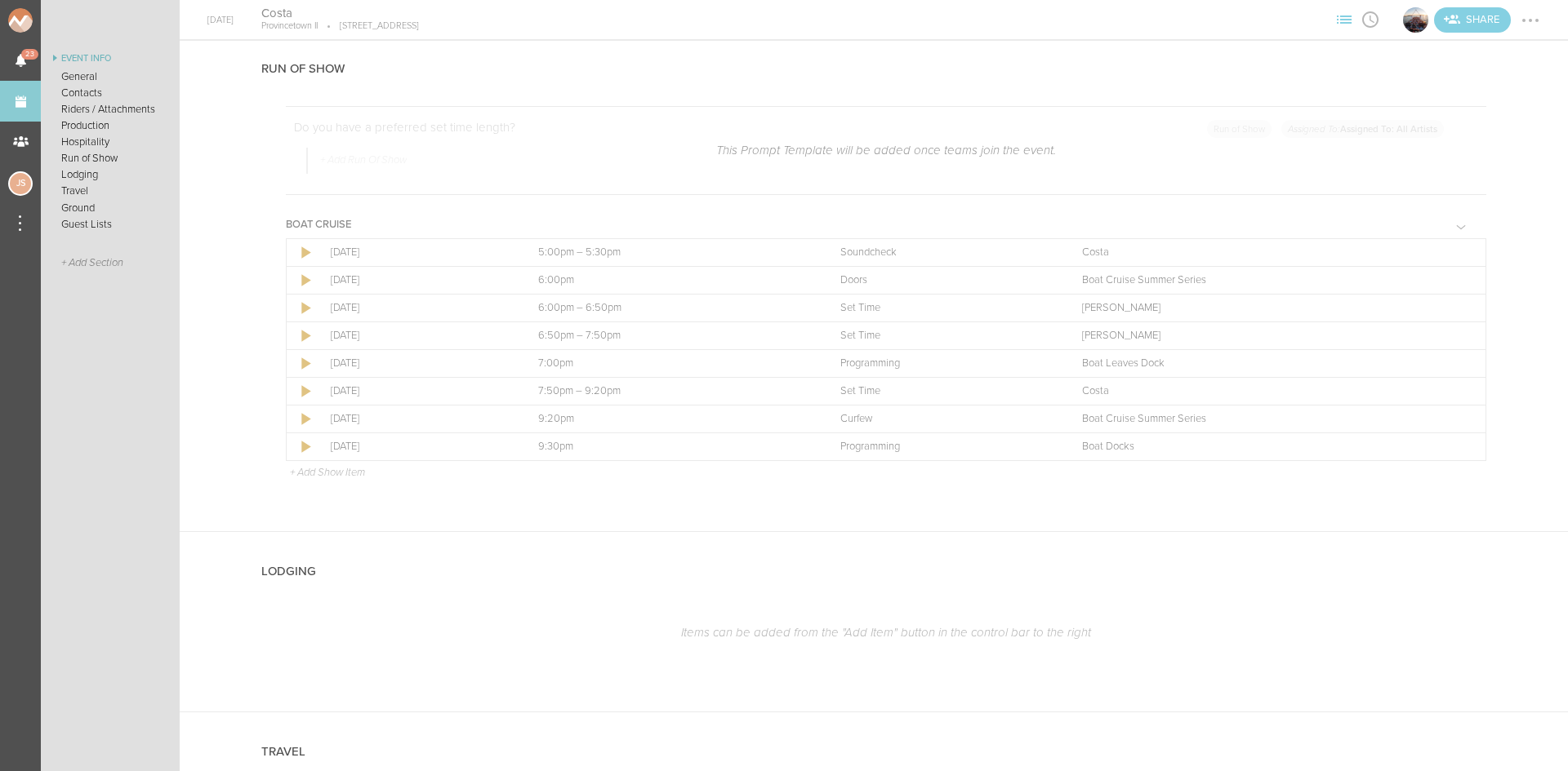
click at [1537, 15] on div at bounding box center [1530, 20] width 26 height 26
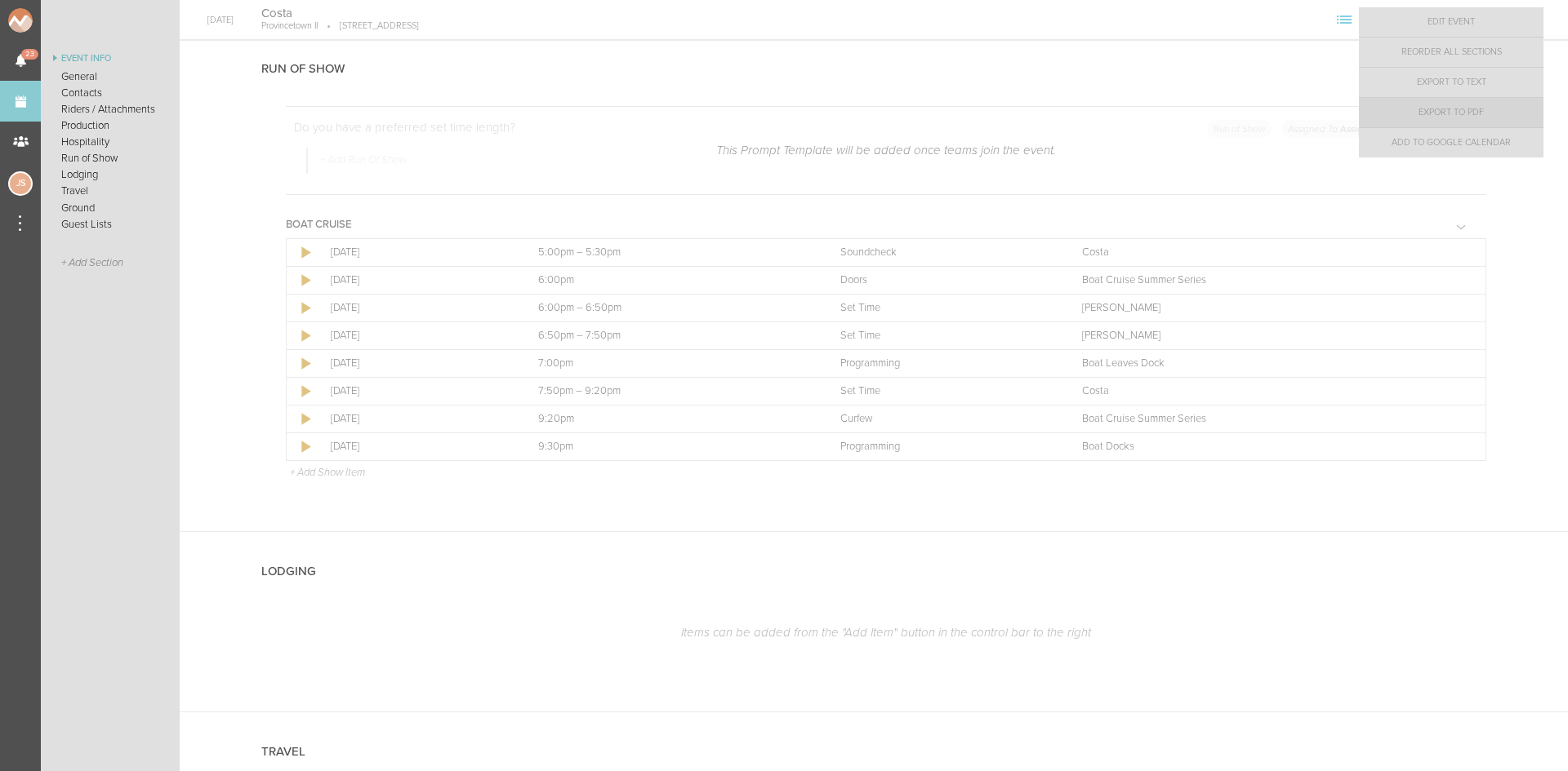
click at [1487, 117] on link "Export to PDF" at bounding box center [1451, 112] width 185 height 29
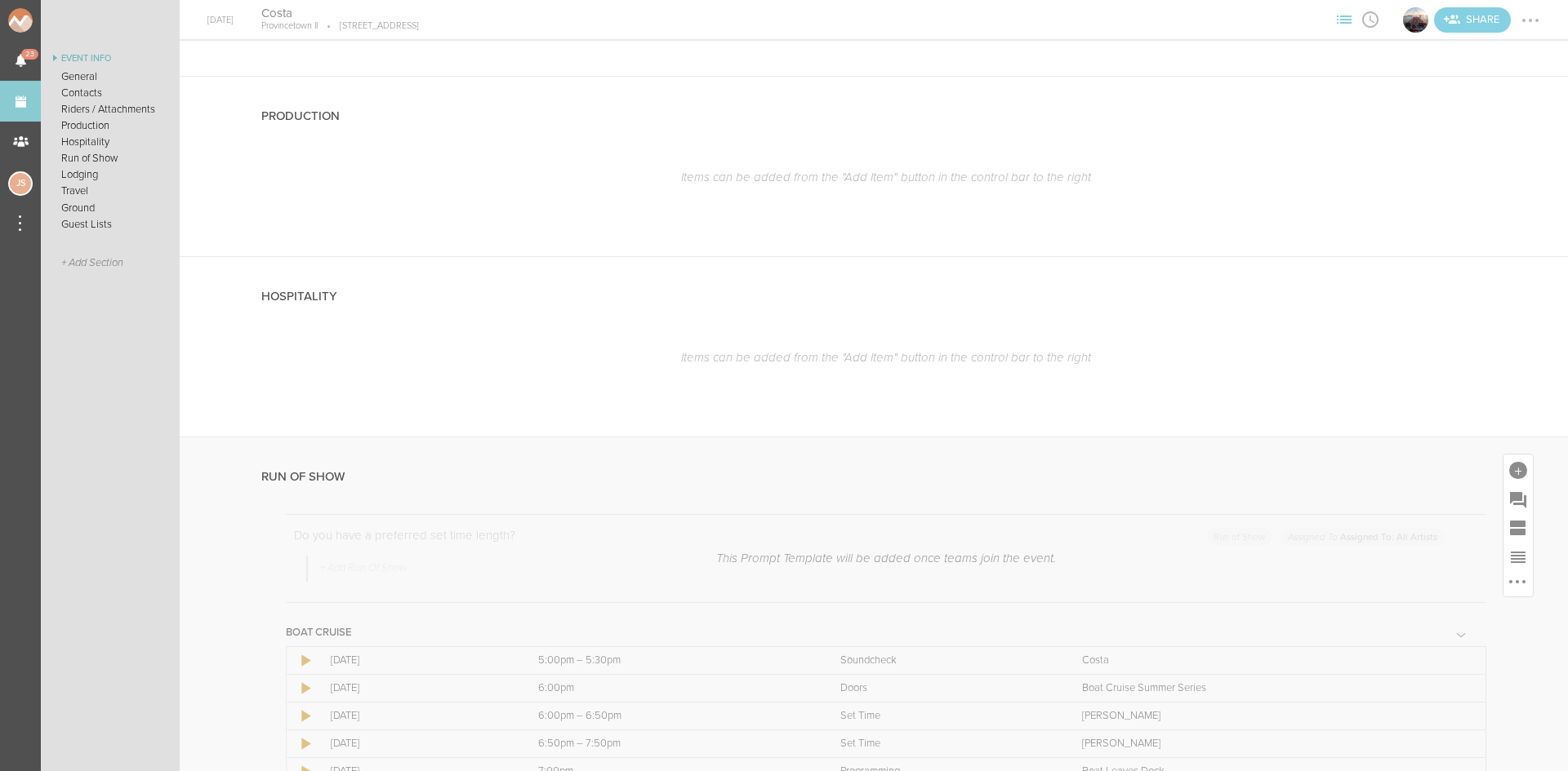
scroll to position [1755, 0]
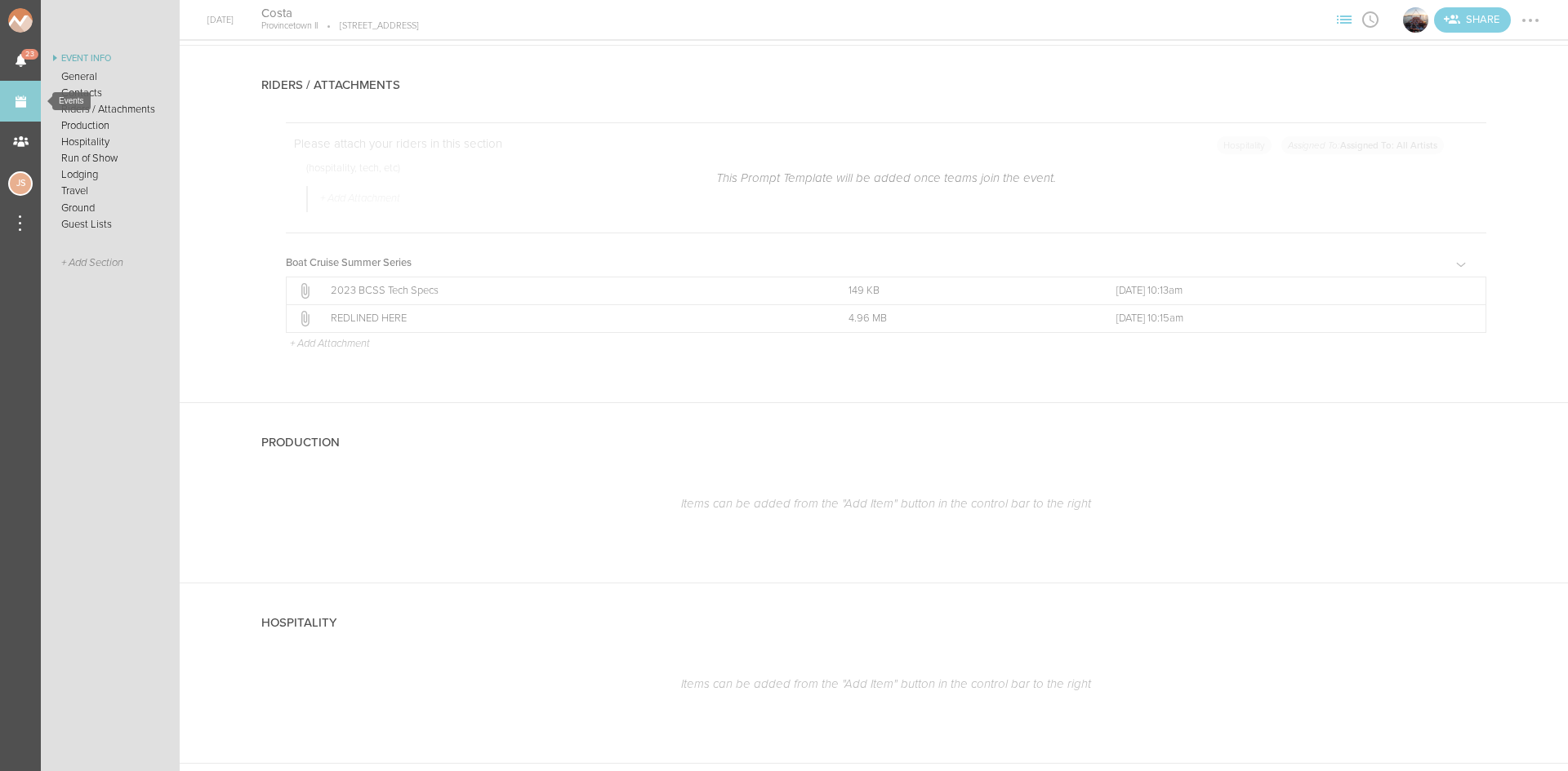
click at [11, 103] on link "Events" at bounding box center [20, 100] width 41 height 41
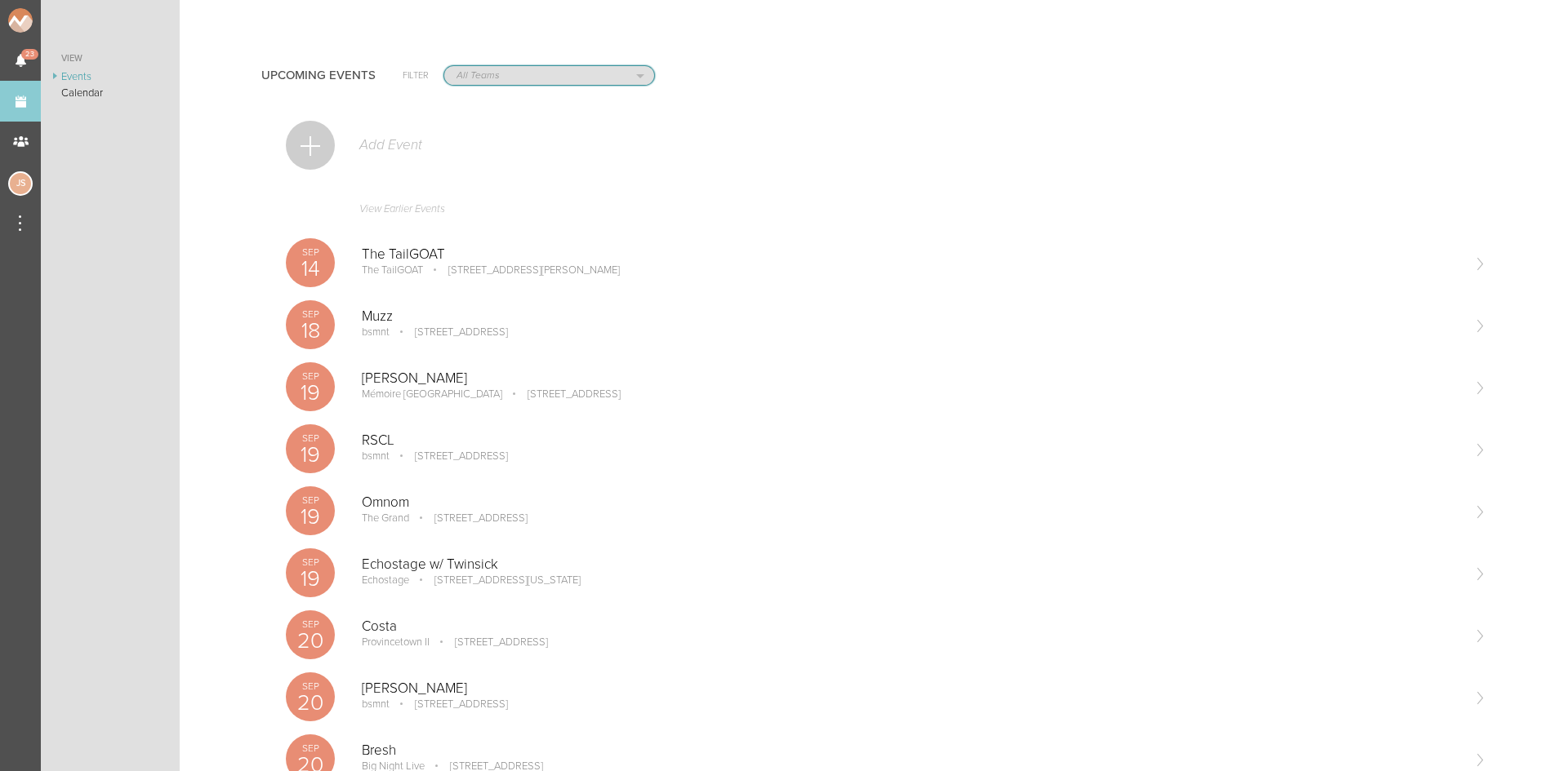
click at [484, 76] on select "All Teams Scorpion Bar FW Jakeshore Breakbomb bsmnt [PERSON_NAME] Z3LLA FWD [PE…" at bounding box center [550, 75] width 210 height 19
select select "20"
click at [445, 66] on select "All Teams Scorpion Bar FW Jakeshore Breakbomb bsmnt [PERSON_NAME] Z3LLA FWD [PE…" at bounding box center [550, 75] width 210 height 19
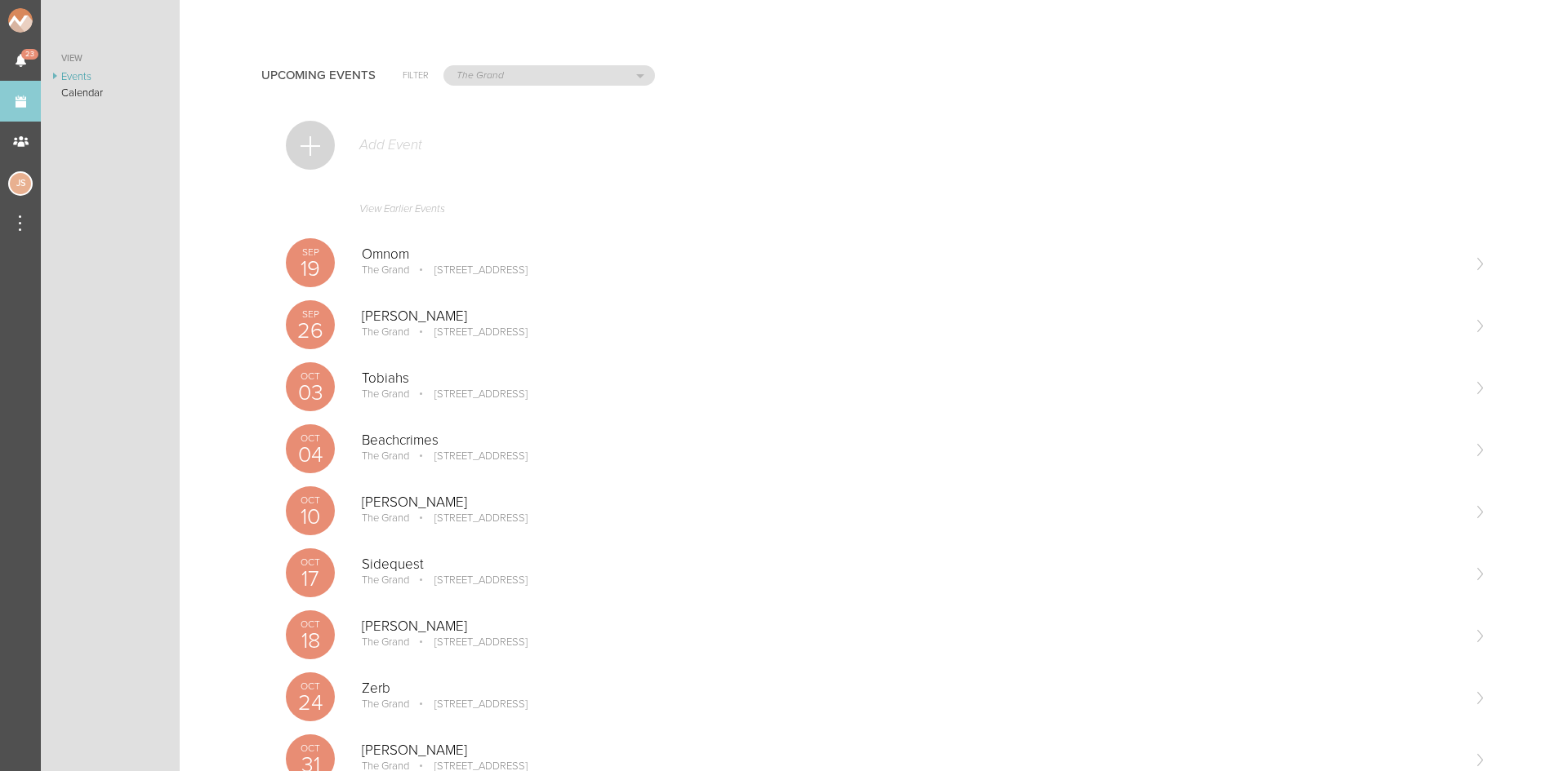
click at [308, 145] on div at bounding box center [311, 145] width 49 height 49
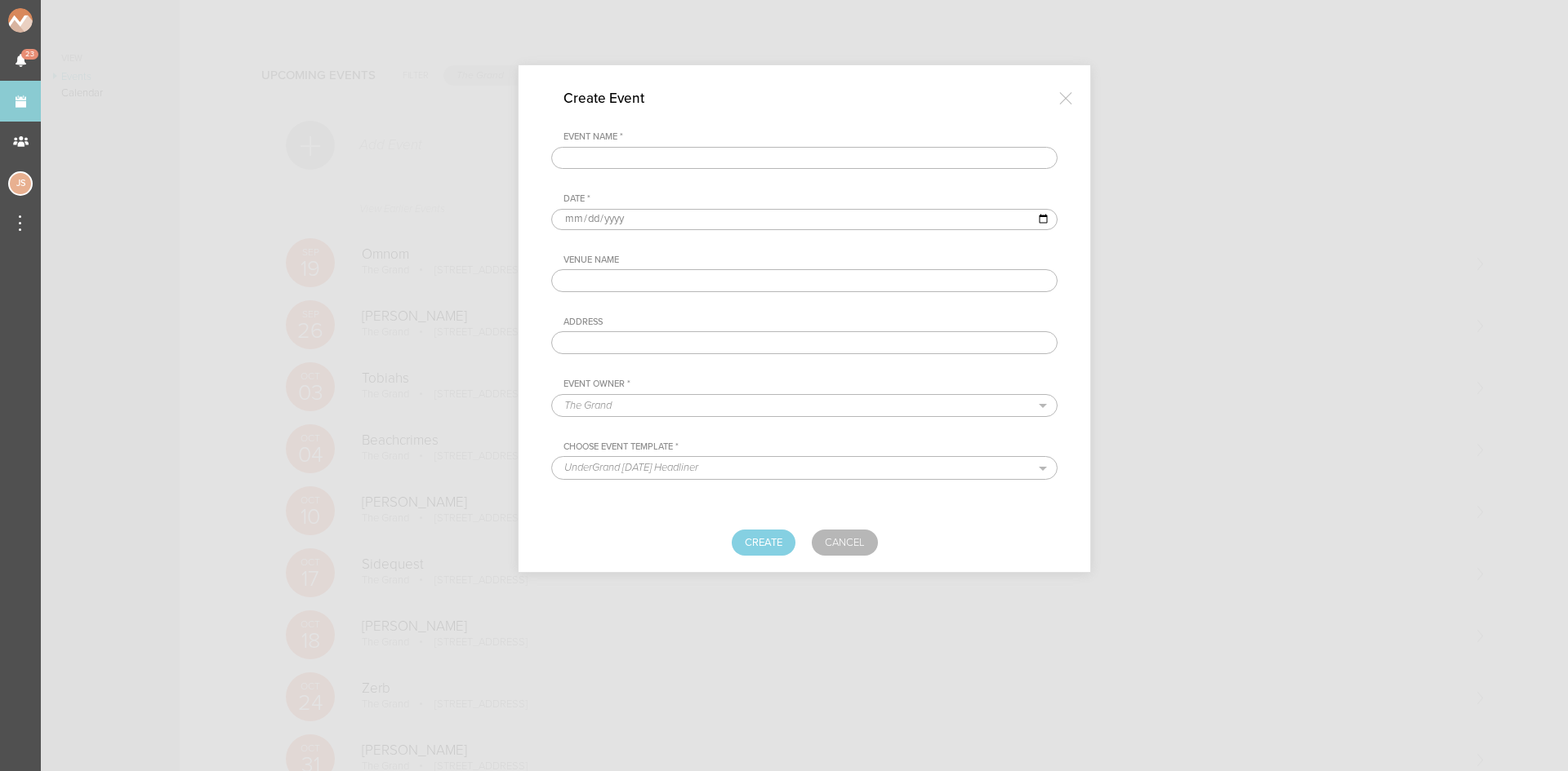
drag, startPoint x: 551, startPoint y: 161, endPoint x: 600, endPoint y: 154, distance: 49.5
click at [600, 154] on input "text" at bounding box center [804, 157] width 506 height 23
type input "[PERSON_NAME]"
type input "[DATE]"
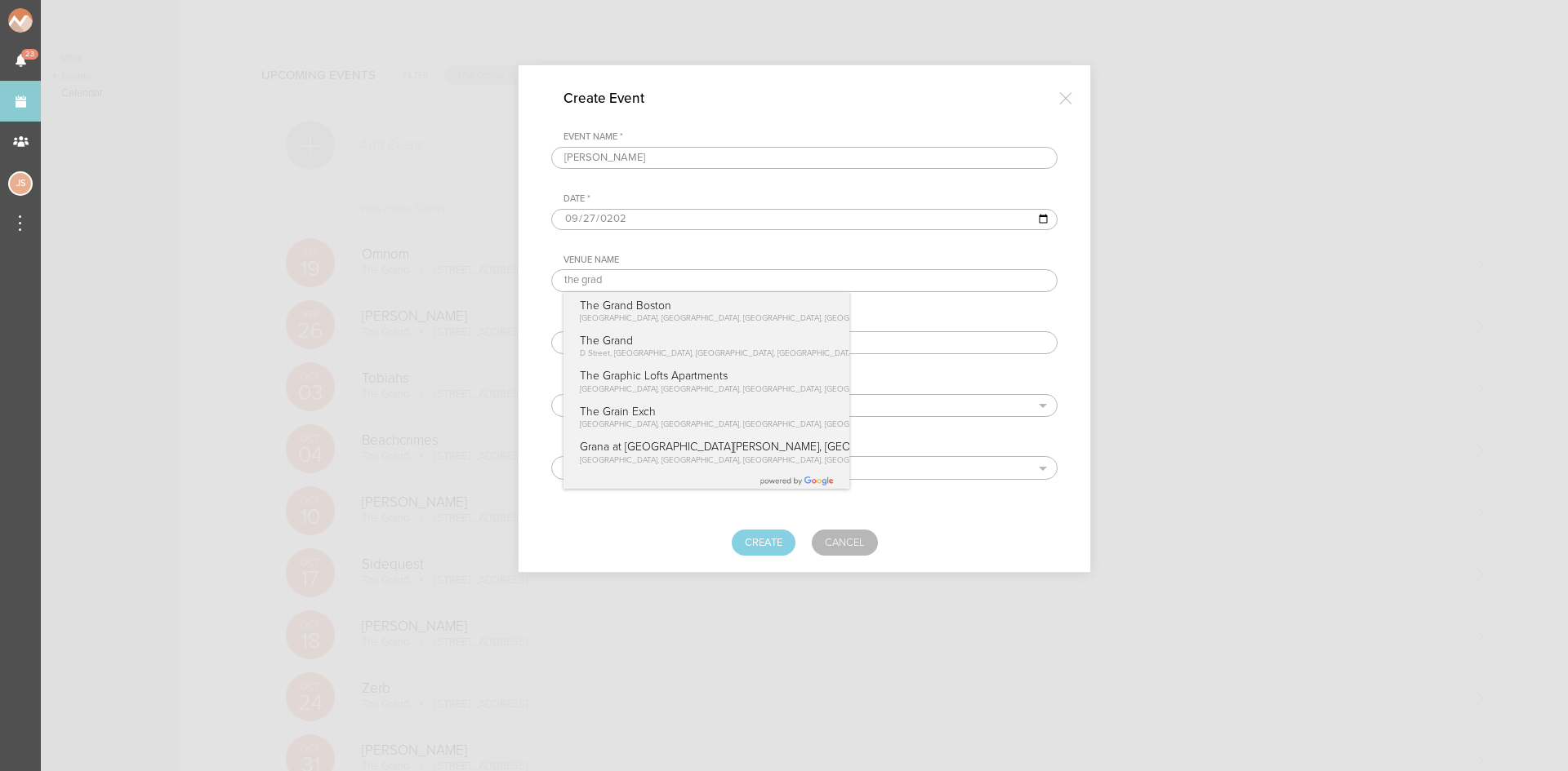
click at [649, 311] on p "The Grand Boston" at bounding box center [741, 305] width 323 height 14
type input "The Grand Boston"
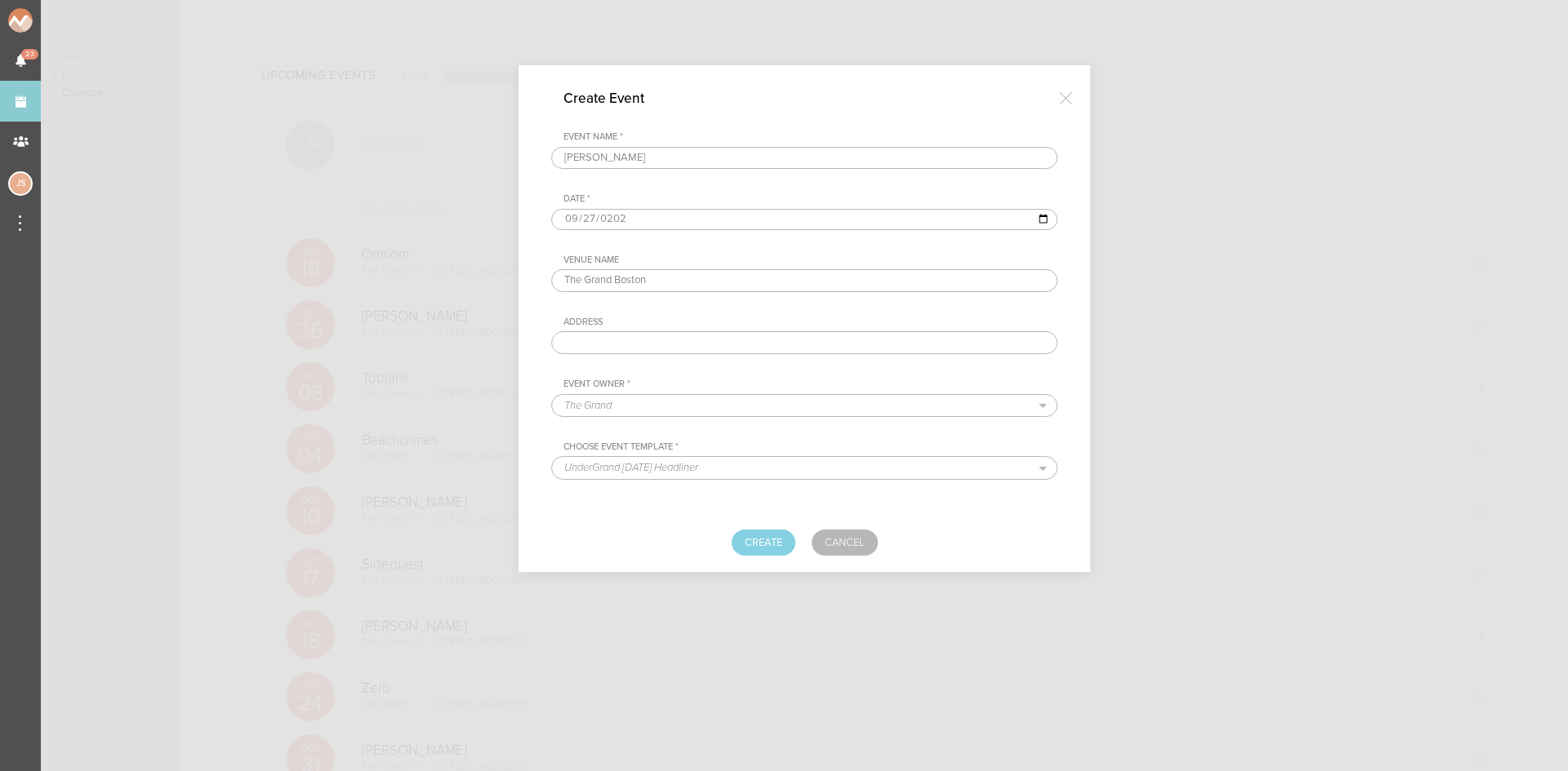
type input "[STREET_ADDRESS]"
click at [678, 474] on select "UnderGrand [DATE] Headliner BNEG Resident Headliner Open Format Template Standa…" at bounding box center [804, 467] width 504 height 21
select select "888"
click at [552, 457] on select "UnderGrand [DATE] Headliner BNEG Resident Headliner Open Format Template Standa…" at bounding box center [804, 467] width 504 height 21
click at [770, 541] on button "Create" at bounding box center [763, 542] width 63 height 26
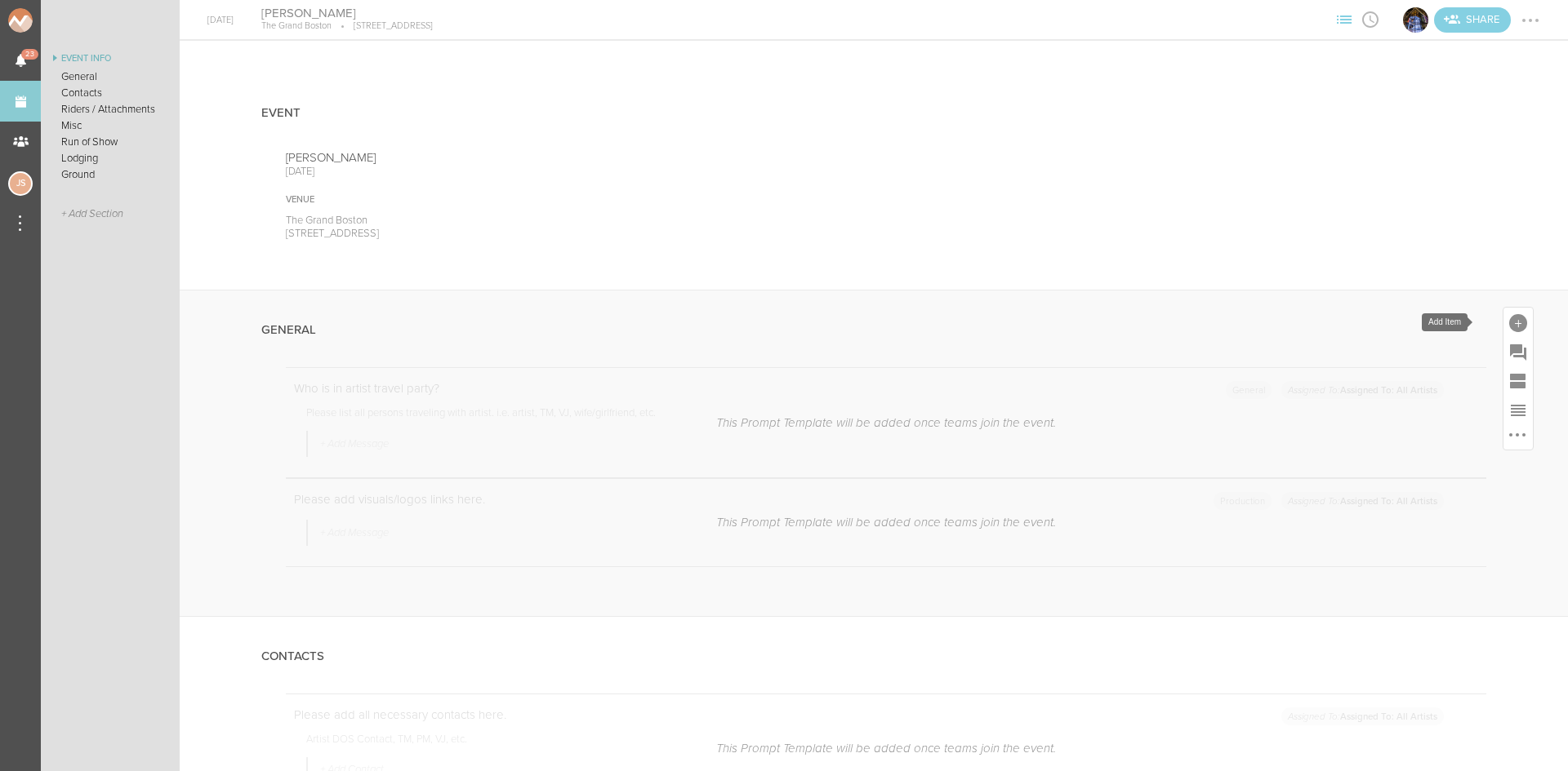
click at [1509, 316] on div at bounding box center [1518, 323] width 18 height 18
click at [1276, 572] on icon at bounding box center [1289, 573] width 33 height 33
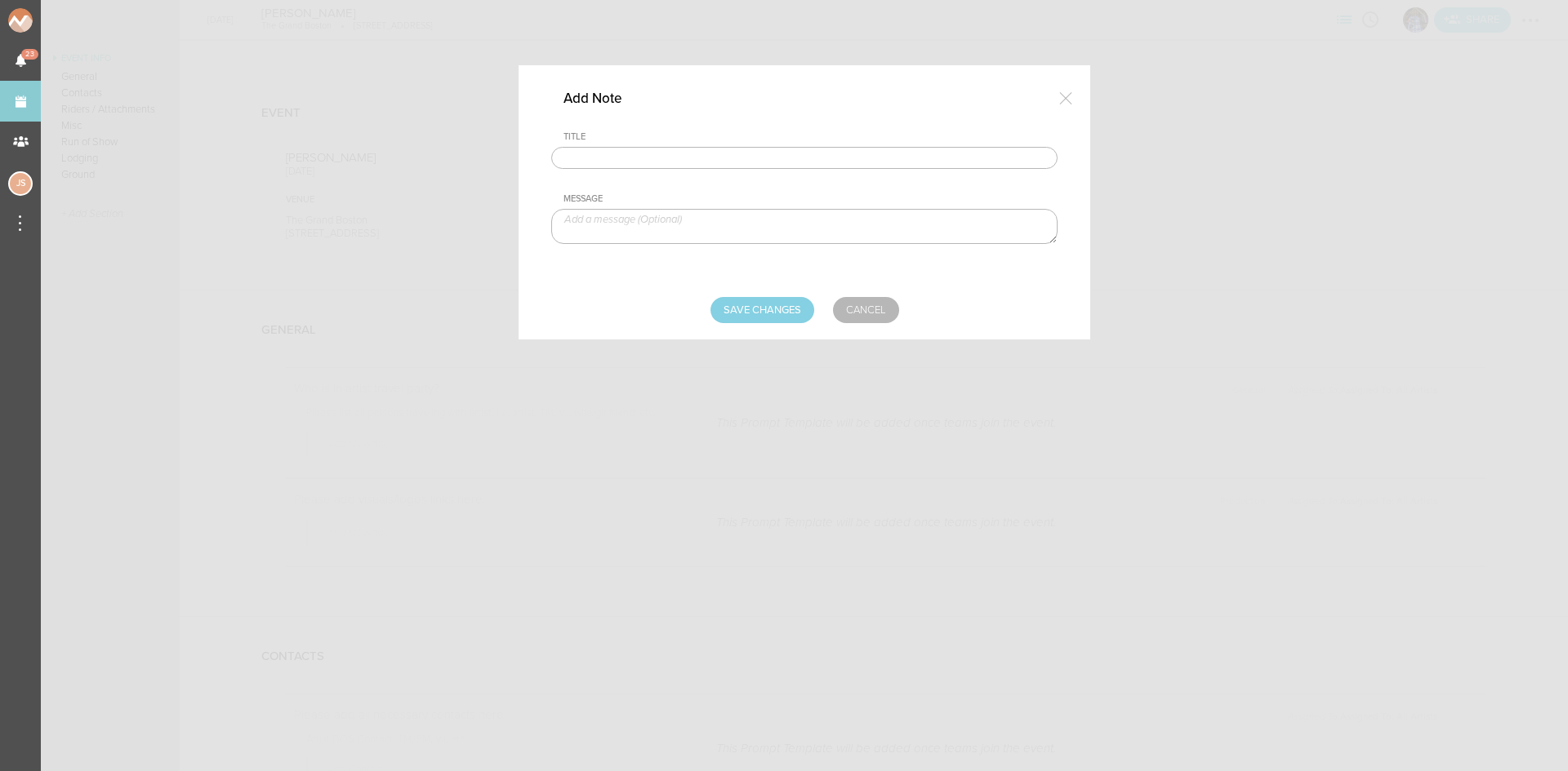
click at [743, 162] on input "text" at bounding box center [804, 157] width 506 height 23
type input "Travel Party"
click at [712, 218] on textarea at bounding box center [804, 226] width 506 height 35
type textarea "Andre Herrera - Artist"
click at [755, 316] on input "Save Changes" at bounding box center [762, 309] width 104 height 26
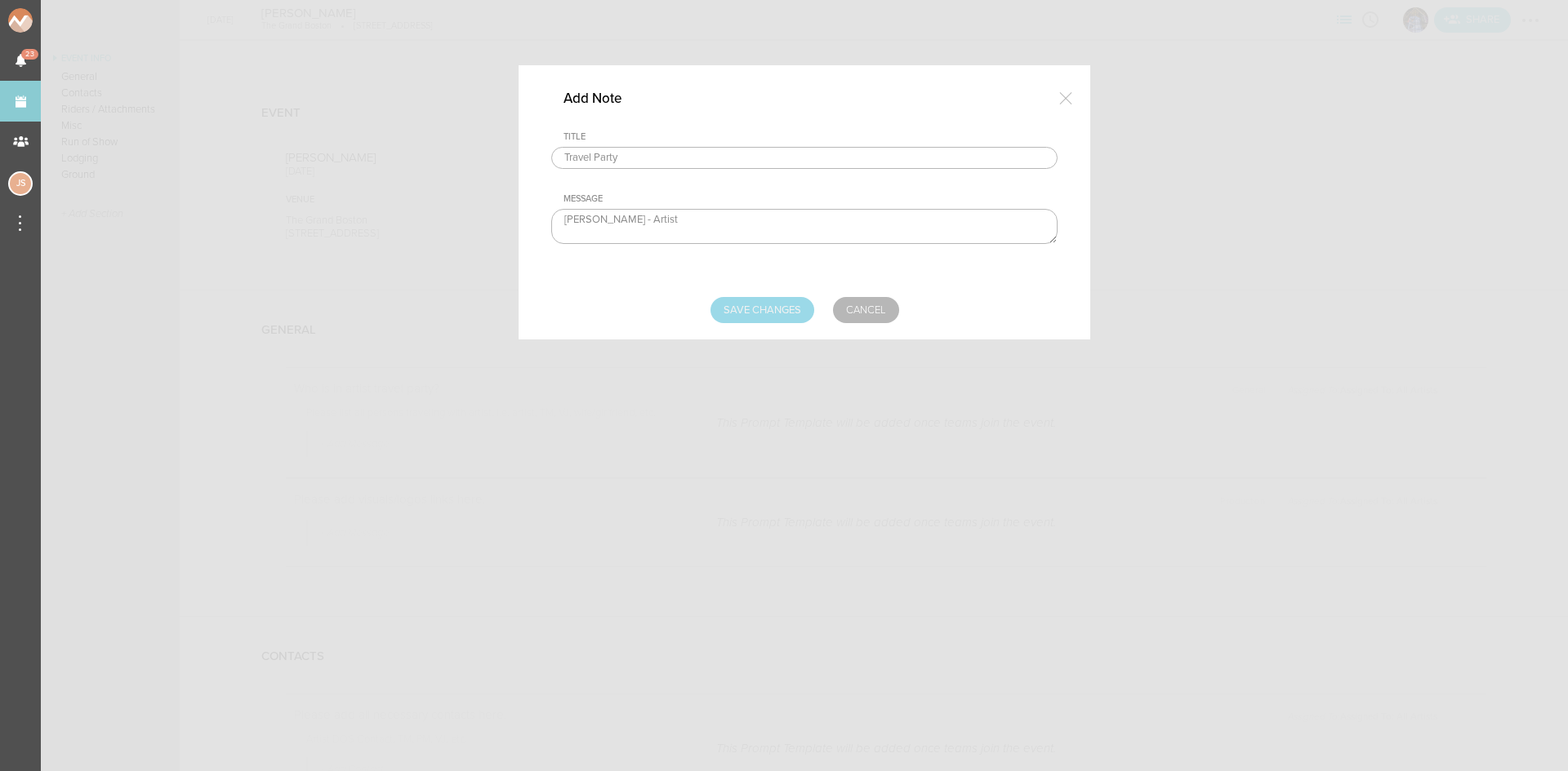
type input "Saving..."
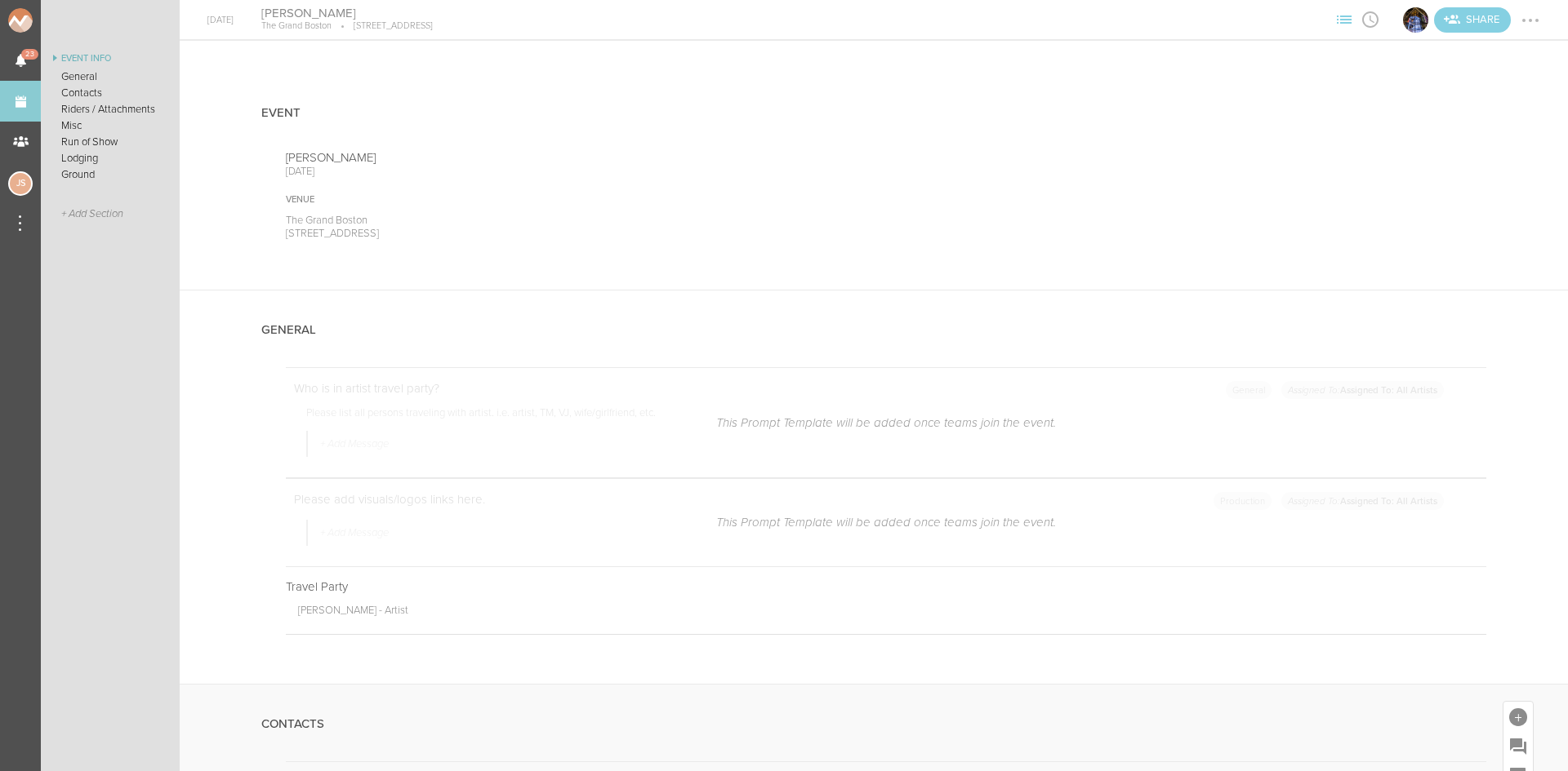
scroll to position [408, 0]
